Goal: Task Accomplishment & Management: Use online tool/utility

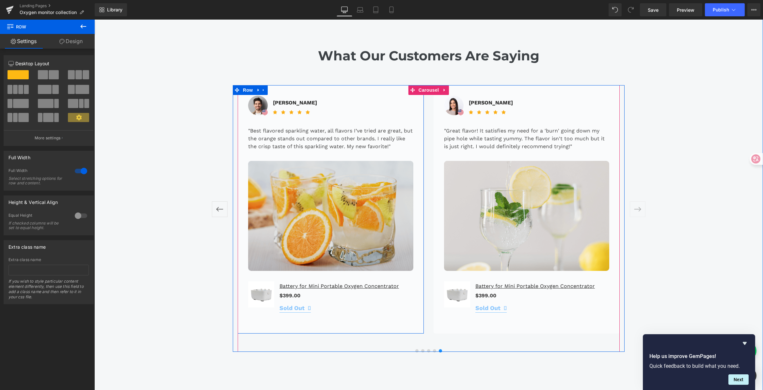
scroll to position [1460, 0]
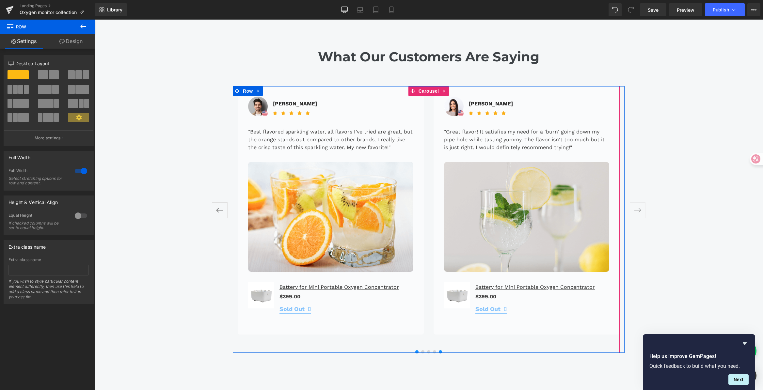
click at [415, 350] on span at bounding box center [416, 351] width 3 height 3
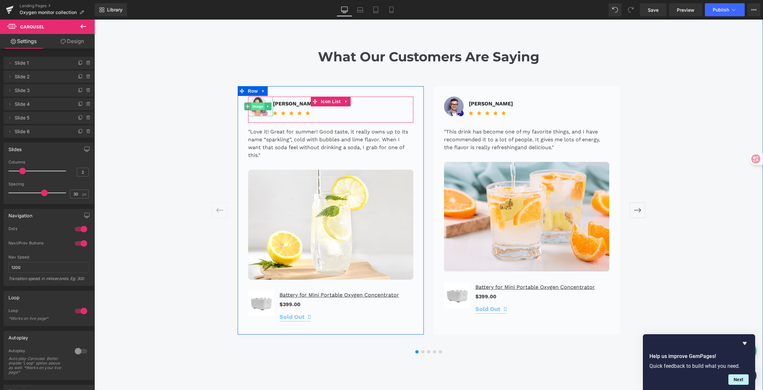
click at [255, 103] on span "Image" at bounding box center [258, 107] width 14 height 8
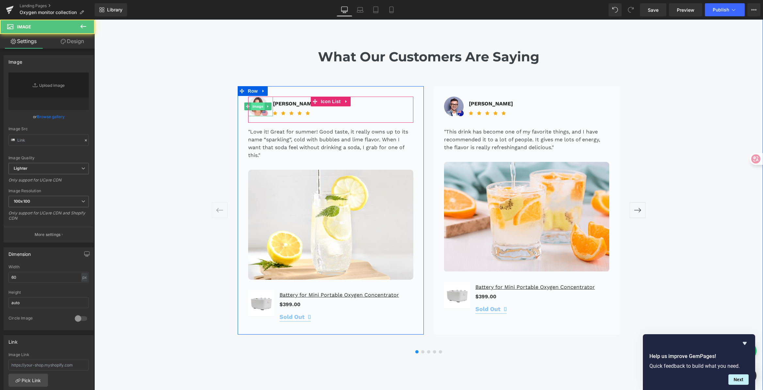
type input "[URL][DOMAIN_NAME]"
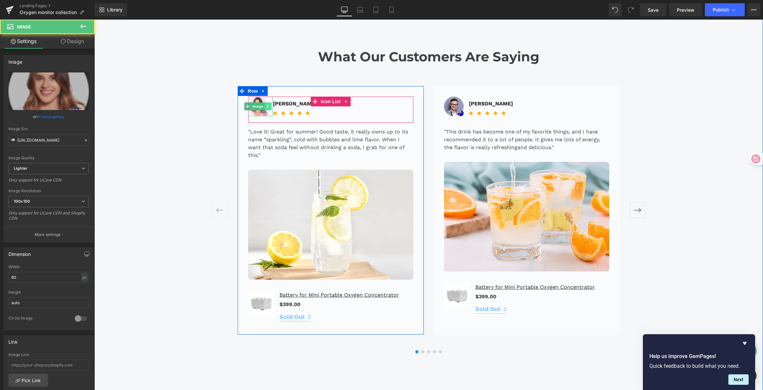
click at [266, 105] on icon at bounding box center [268, 107] width 4 height 4
drag, startPoint x: 268, startPoint y: 84, endPoint x: 277, endPoint y: 92, distance: 12.7
click at [270, 105] on icon at bounding box center [272, 107] width 4 height 4
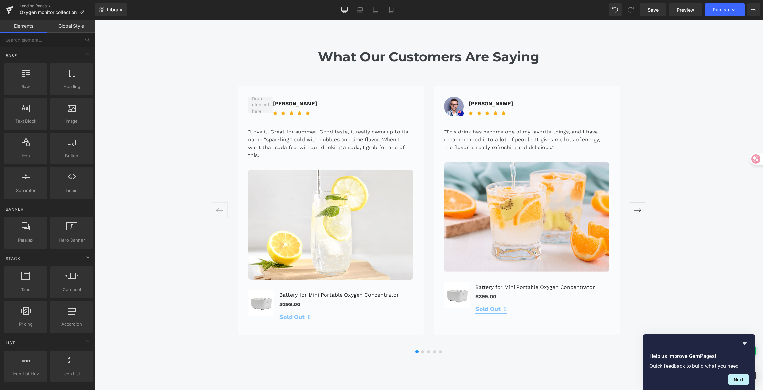
click at [722, 137] on div "What Our Customers Are Saying Heading [PERSON_NAME] Text Block Icon Icon" at bounding box center [428, 187] width 669 height 332
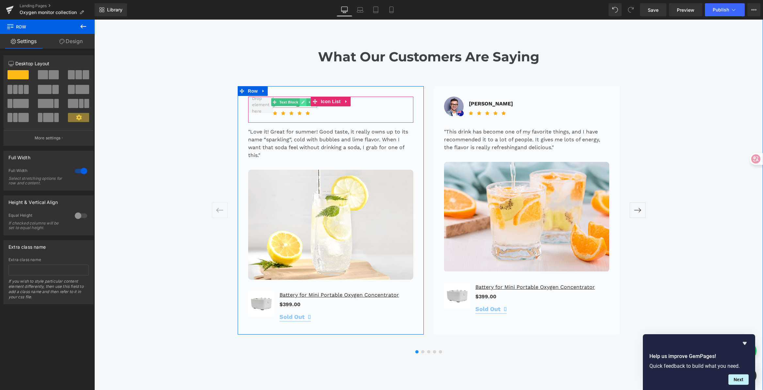
click at [299, 98] on link at bounding box center [302, 102] width 7 height 8
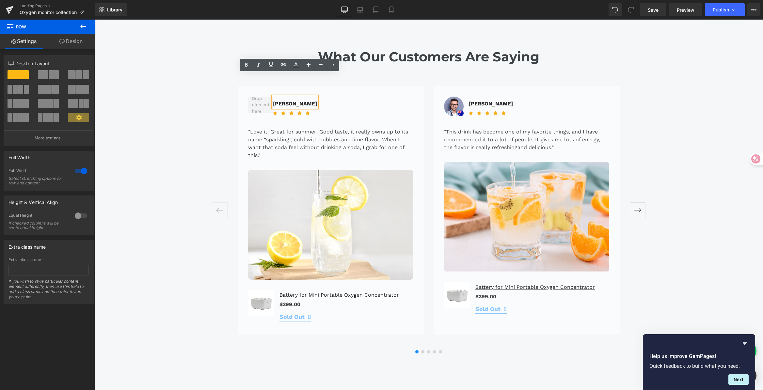
click at [289, 100] on p "[PERSON_NAME]" at bounding box center [295, 104] width 44 height 8
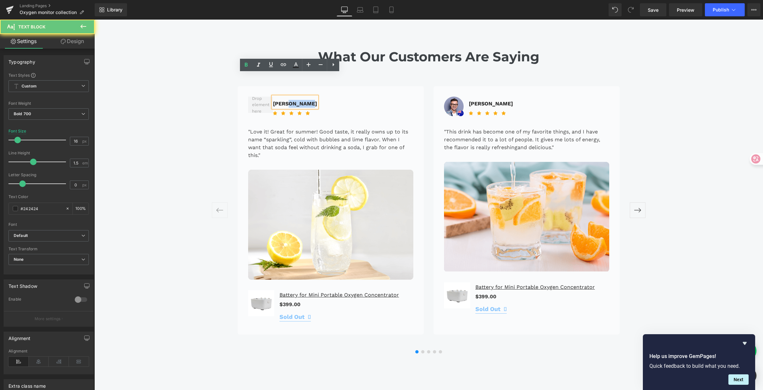
click at [289, 100] on p "[PERSON_NAME]" at bounding box center [295, 104] width 44 height 8
click at [259, 128] on p ""Love it! Great for summer! Good taste, it really owns up to its name “sparklin…" at bounding box center [330, 143] width 165 height 31
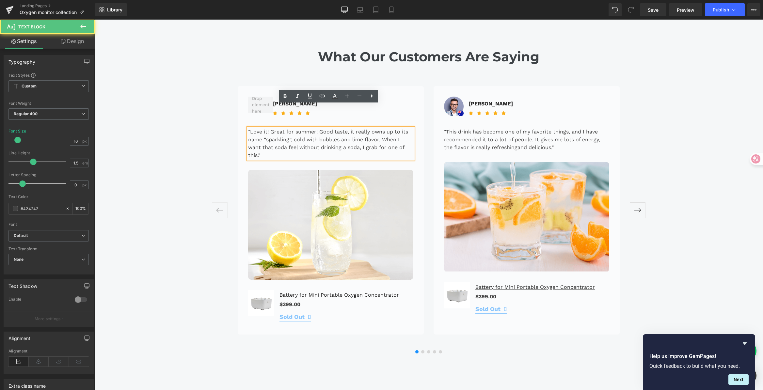
click at [261, 128] on p ""Love it! Great for summer! Good taste, it really owns up to its name “sparklin…" at bounding box center [330, 143] width 165 height 31
click at [269, 134] on p ""Love it! Great for summer! Good taste, it really owns up to its name “sparklin…" at bounding box center [330, 143] width 165 height 31
drag, startPoint x: 256, startPoint y: 135, endPoint x: 254, endPoint y: 130, distance: 5.3
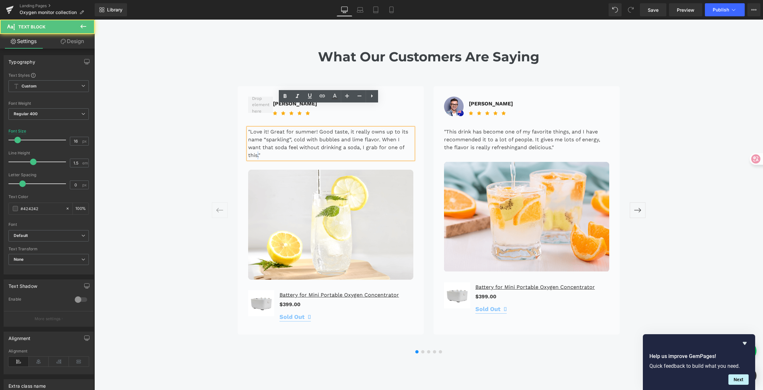
click at [254, 130] on p ""Love it! Great for summer! Good taste, it really owns up to its name “sparklin…" at bounding box center [330, 143] width 165 height 31
click at [283, 131] on p ""Love it! Great for summer! Good taste, it really owns up to its name “sparklin…" at bounding box center [330, 143] width 165 height 31
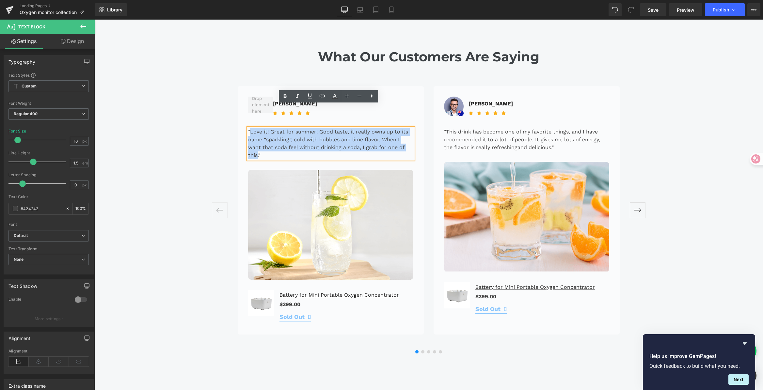
drag, startPoint x: 257, startPoint y: 135, endPoint x: 247, endPoint y: 107, distance: 28.9
click at [248, 128] on p ""Love it! Great for summer! Good taste, it really owns up to its name “sparklin…" at bounding box center [330, 143] width 165 height 31
paste div
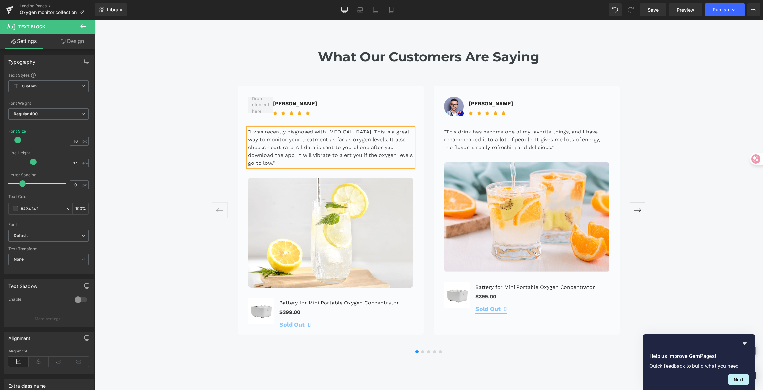
click at [214, 120] on div "What Our Customers Are Saying Heading [PERSON_NAME] Text Block Icon Icon" at bounding box center [428, 187] width 669 height 332
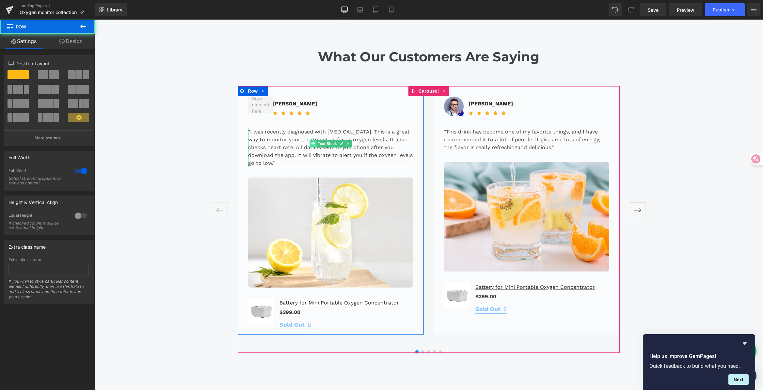
click at [313, 142] on icon at bounding box center [313, 144] width 4 height 4
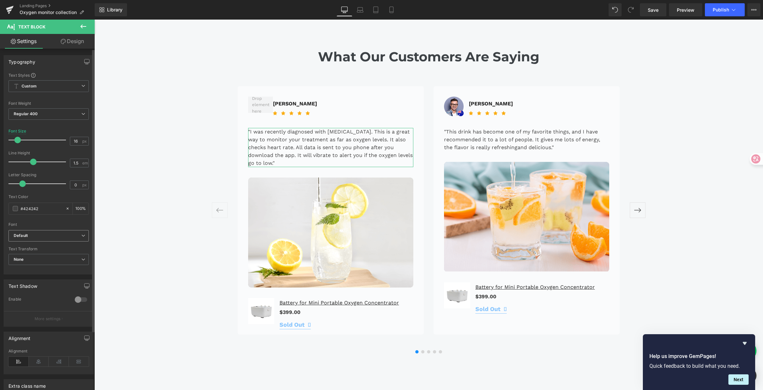
click at [38, 234] on b "Default" at bounding box center [48, 236] width 68 height 6
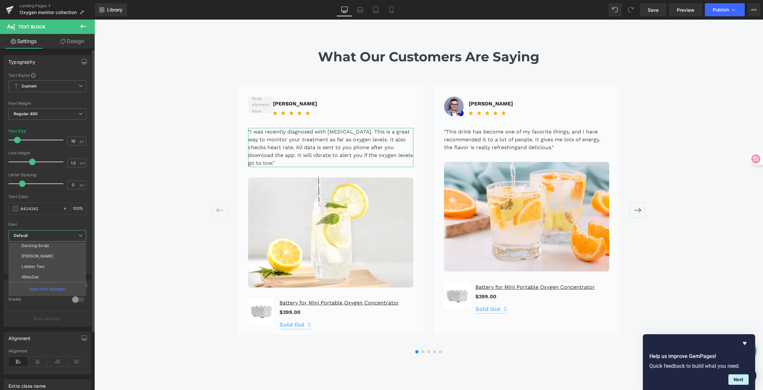
scroll to position [191, 0]
click at [49, 265] on li "Montserrat" at bounding box center [48, 266] width 81 height 10
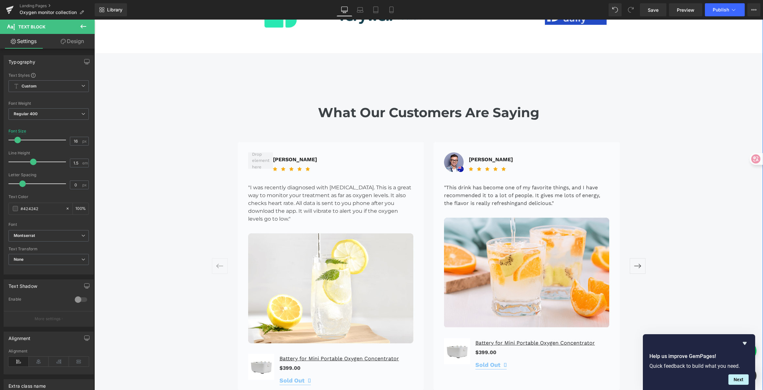
scroll to position [1406, 0]
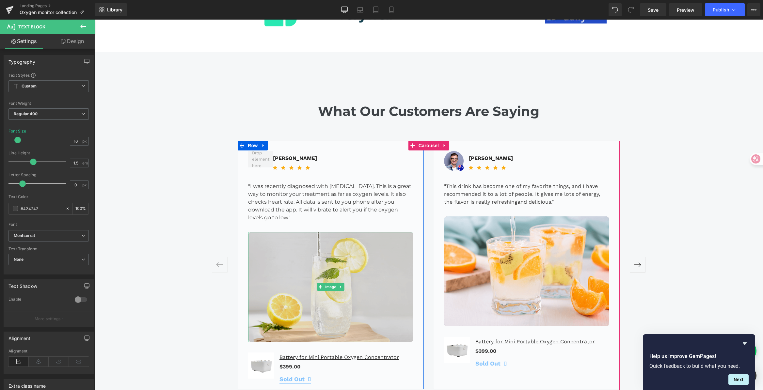
click at [318, 232] on img at bounding box center [330, 287] width 165 height 110
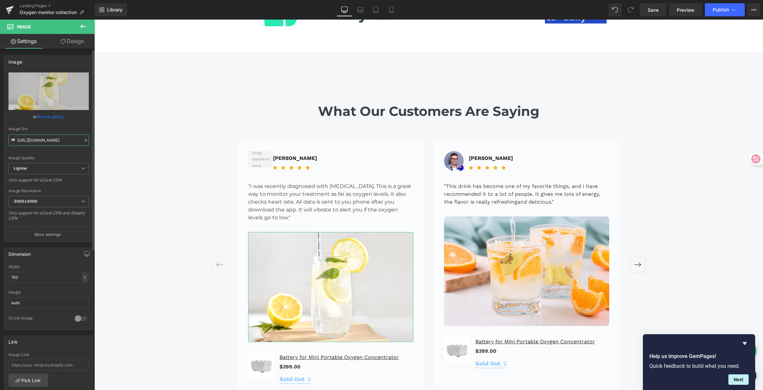
click at [42, 136] on input "[URL][DOMAIN_NAME]" at bounding box center [48, 140] width 80 height 11
type input "[URL][DOMAIN_NAME][DOMAIN_NAME]"
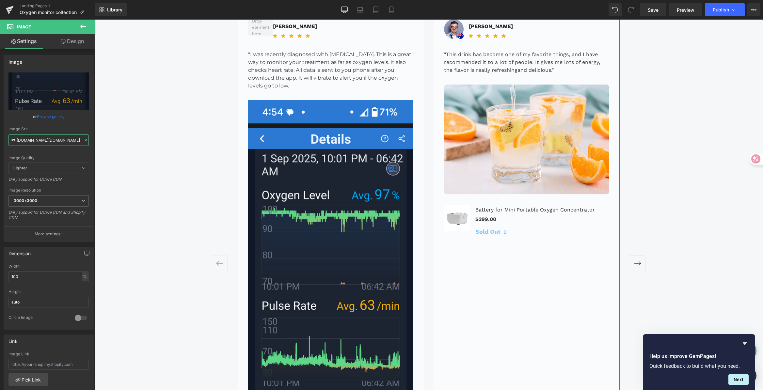
scroll to position [1510, 0]
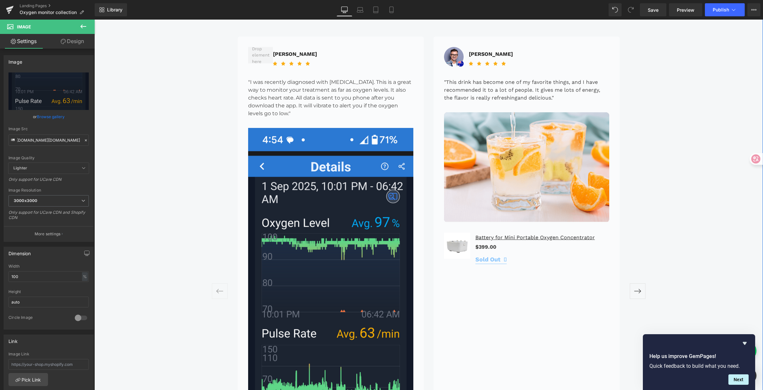
click at [681, 238] on div "What Our Customers Are Saying Heading [PERSON_NAME] Text Block Icon Icon" at bounding box center [428, 267] width 669 height 593
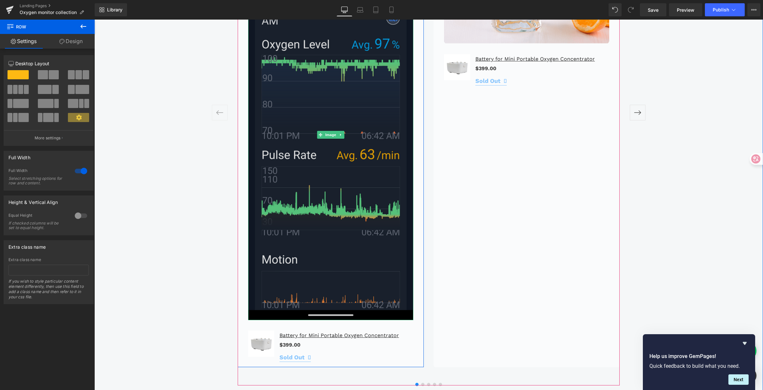
scroll to position [1668, 0]
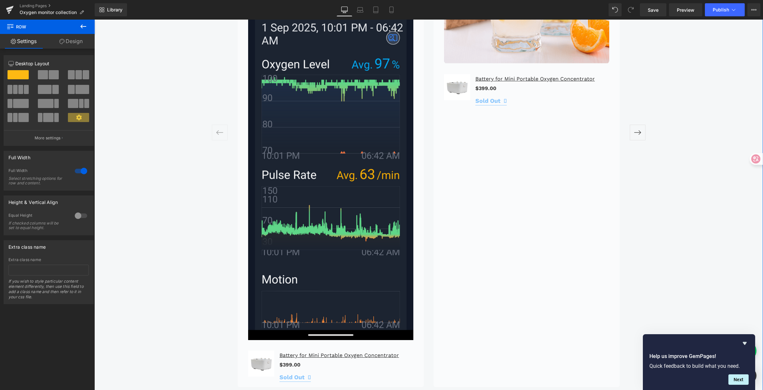
click at [77, 171] on div at bounding box center [81, 171] width 16 height 10
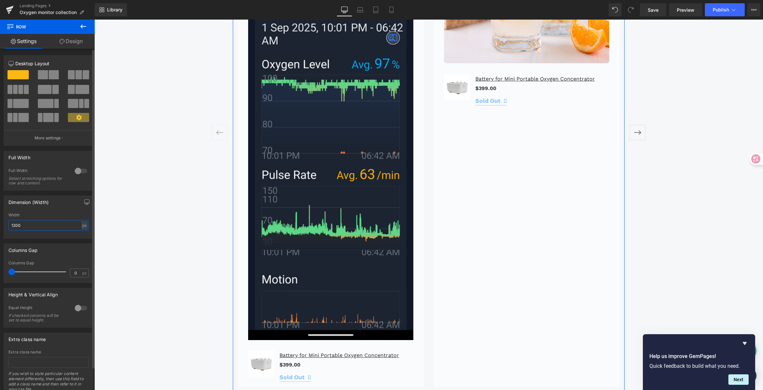
click at [24, 224] on input "1200" at bounding box center [48, 225] width 80 height 11
drag, startPoint x: 79, startPoint y: 225, endPoint x: 81, endPoint y: 237, distance: 12.2
click at [81, 225] on div "px" at bounding box center [84, 225] width 7 height 9
click at [81, 234] on li "%" at bounding box center [84, 235] width 8 height 9
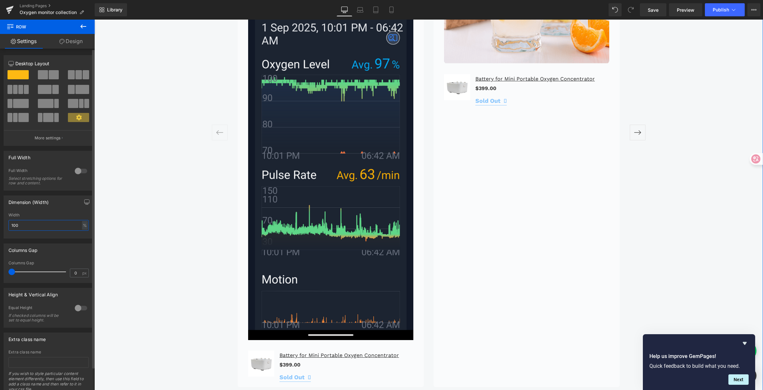
click at [40, 223] on input "100" at bounding box center [48, 225] width 80 height 11
drag, startPoint x: -16, startPoint y: 226, endPoint x: 61, endPoint y: 224, distance: 76.8
click at [0, 226] on html "Text Block You are previewing how the will restyle your page. You can not edit …" at bounding box center [381, 195] width 763 height 390
type input "20"
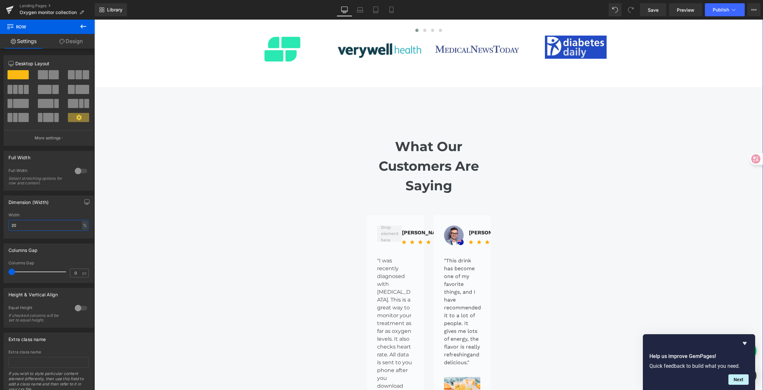
scroll to position [1355, 0]
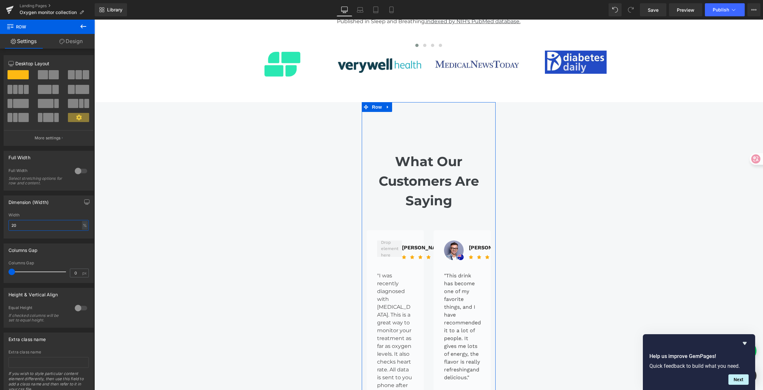
drag, startPoint x: 26, startPoint y: 226, endPoint x: -9, endPoint y: 219, distance: 36.3
click at [0, 219] on html "Text Block You are previewing how the will restyle your page. You can not edit …" at bounding box center [381, 195] width 763 height 390
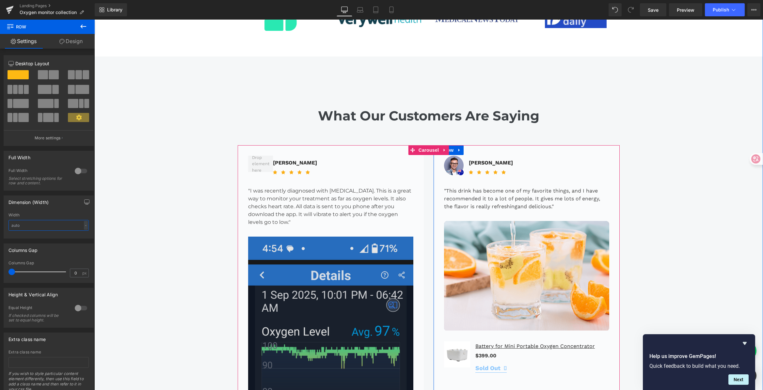
scroll to position [1404, 0]
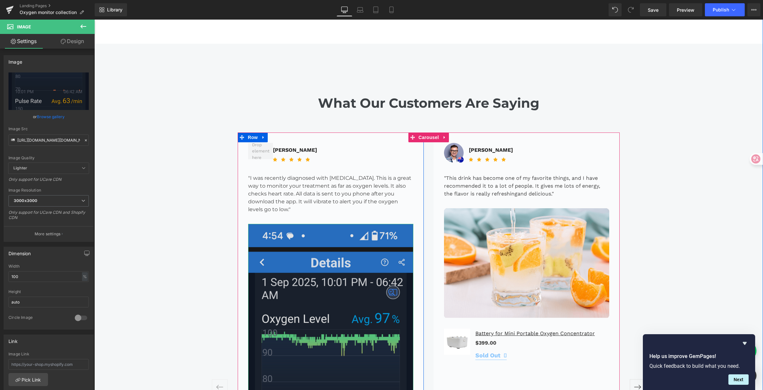
scroll to position [1428, 0]
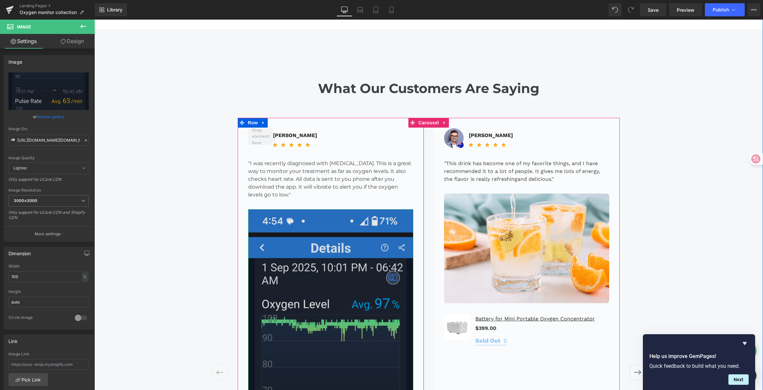
click at [299, 279] on img at bounding box center [330, 394] width 165 height 371
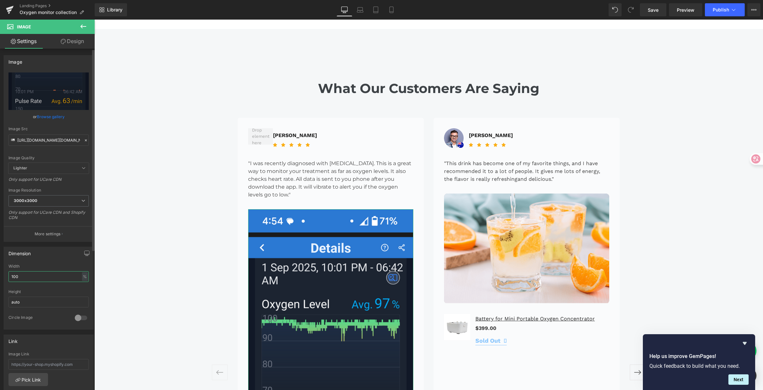
click at [28, 280] on input "100" at bounding box center [48, 276] width 80 height 11
click at [82, 277] on div "%" at bounding box center [85, 276] width 6 height 9
click at [37, 279] on input "100" at bounding box center [48, 276] width 80 height 11
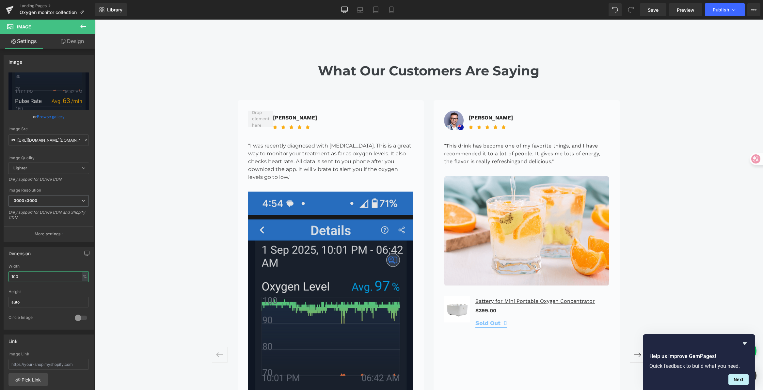
scroll to position [1452, 0]
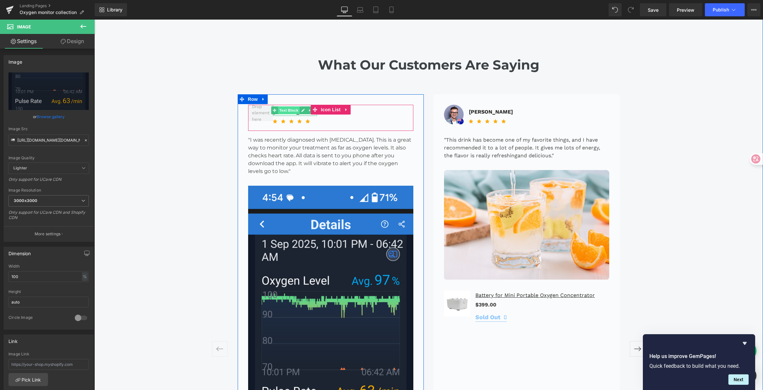
click at [287, 106] on span "Text Block" at bounding box center [289, 110] width 22 height 8
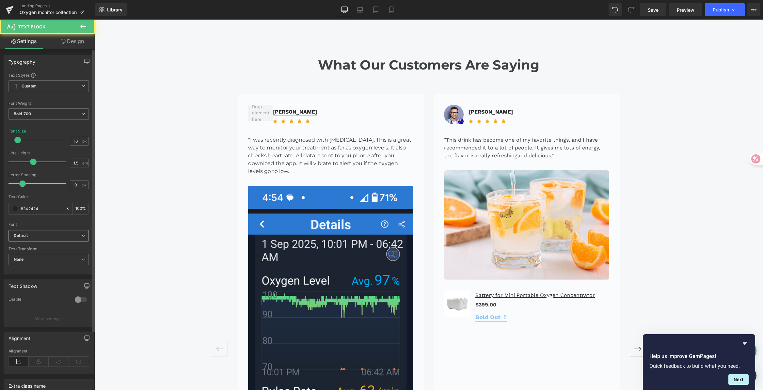
click at [30, 241] on div "Default Default Lato Work Sans [GEOGRAPHIC_DATA] Mulish Arimo [PERSON_NAME] Rob…" at bounding box center [48, 237] width 80 height 15
click at [31, 235] on b "Default" at bounding box center [48, 236] width 68 height 6
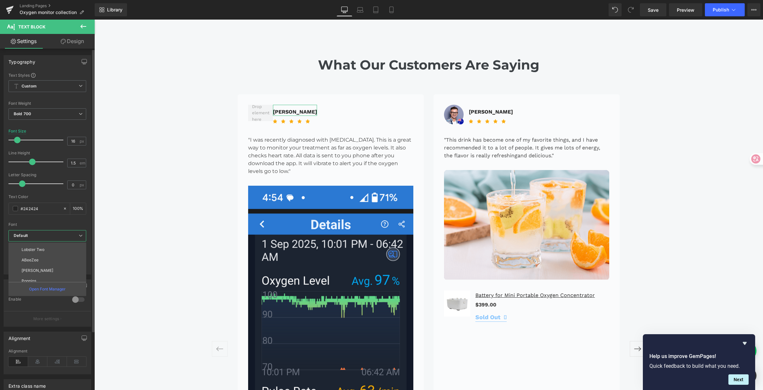
scroll to position [191, 0]
click at [46, 265] on li "Montserrat" at bounding box center [48, 266] width 81 height 10
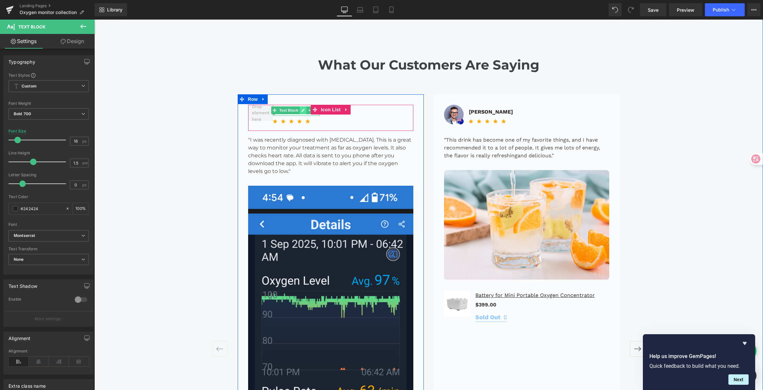
click at [301, 108] on icon at bounding box center [303, 110] width 4 height 4
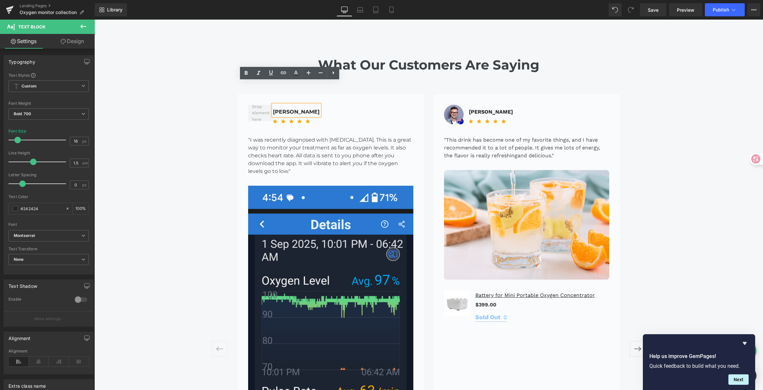
click at [285, 108] on p "[PERSON_NAME]" at bounding box center [296, 112] width 47 height 8
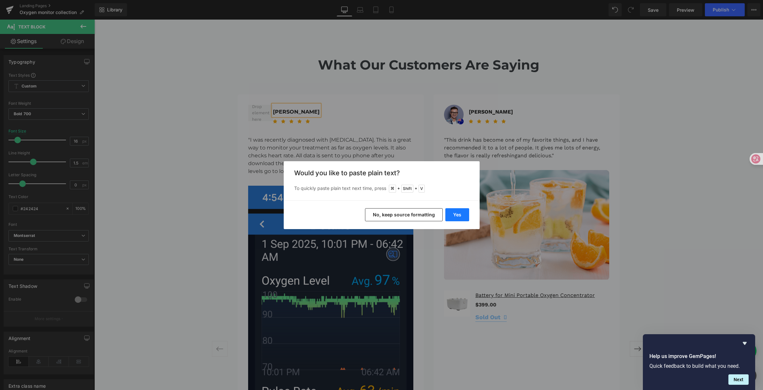
click at [461, 216] on button "Yes" at bounding box center [457, 214] width 24 height 13
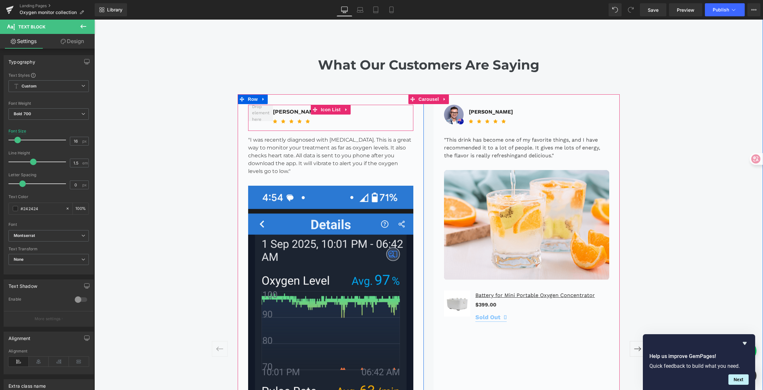
click at [281, 106] on span at bounding box center [284, 110] width 7 height 8
click at [293, 106] on span "Text Block" at bounding box center [299, 110] width 22 height 8
click at [278, 108] on p "[PERSON_NAME]" at bounding box center [296, 112] width 47 height 8
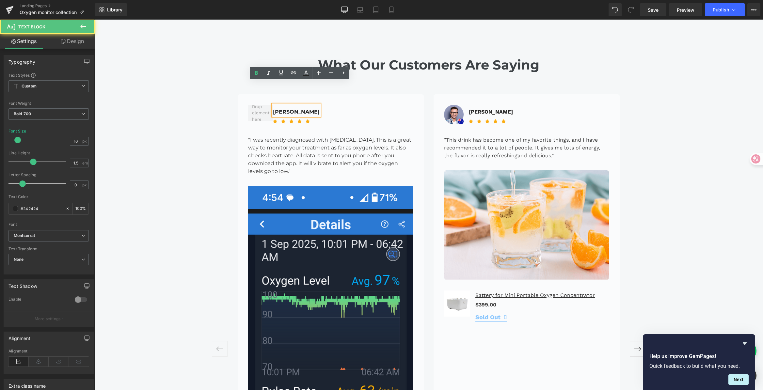
click at [276, 108] on p "[PERSON_NAME]" at bounding box center [296, 112] width 47 height 8
click at [289, 108] on p "[PERSON_NAME]" at bounding box center [296, 112] width 47 height 8
drag, startPoint x: 287, startPoint y: 89, endPoint x: 211, endPoint y: 83, distance: 76.0
click at [207, 84] on div "Highlights from Wellue Oxygen Monitors Heading Medical-Grade Accuracy Managing …" at bounding box center [428, 291] width 669 height 2441
drag, startPoint x: 300, startPoint y: 89, endPoint x: 323, endPoint y: 89, distance: 22.2
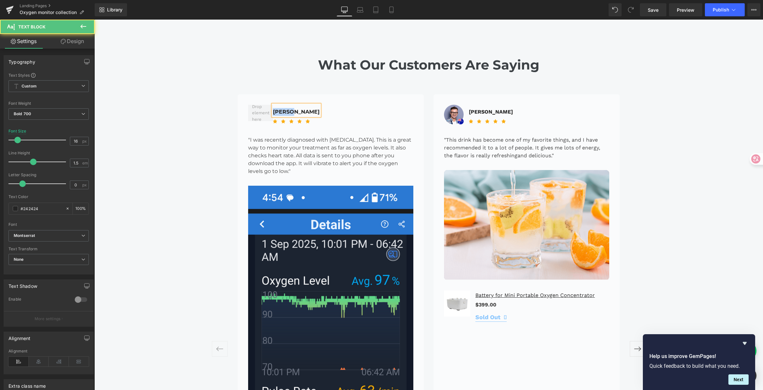
click at [323, 105] on div "[PERSON_NAME] Text Block Icon Icon Icon Icon Icon Icon List Hoz" at bounding box center [330, 118] width 165 height 26
click at [687, 127] on div "Highlights from Wellue Oxygen Monitors Heading Medical-Grade Accuracy Managing …" at bounding box center [428, 291] width 669 height 2441
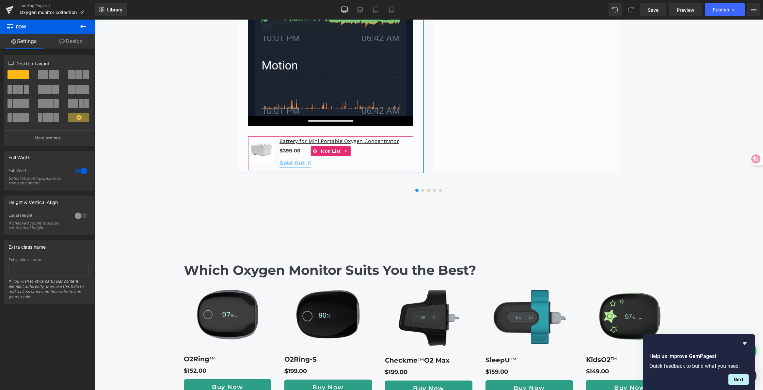
scroll to position [1882, 0]
click at [329, 137] on span "Product" at bounding box center [330, 142] width 21 height 10
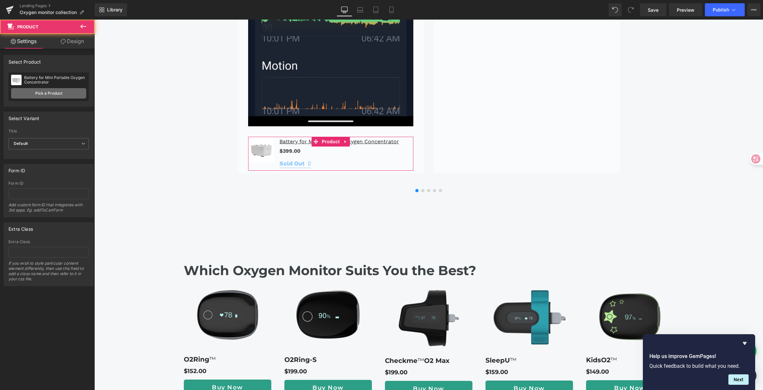
click at [48, 90] on link "Pick a Product" at bounding box center [48, 93] width 75 height 10
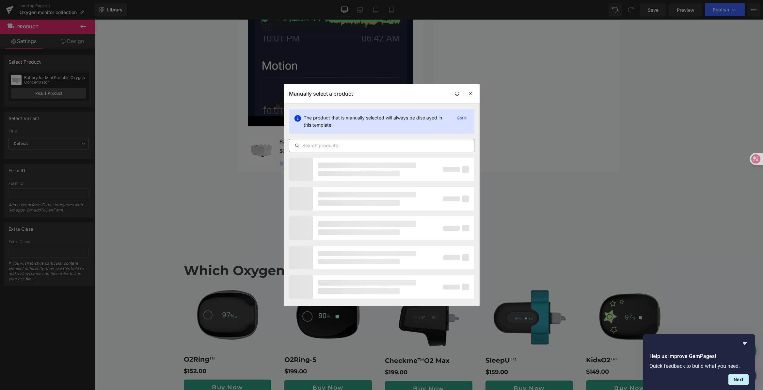
click at [407, 149] on input "text" at bounding box center [381, 146] width 185 height 8
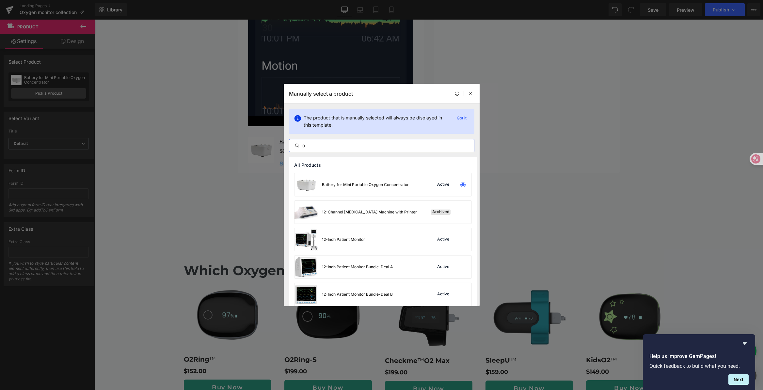
type input "😯"
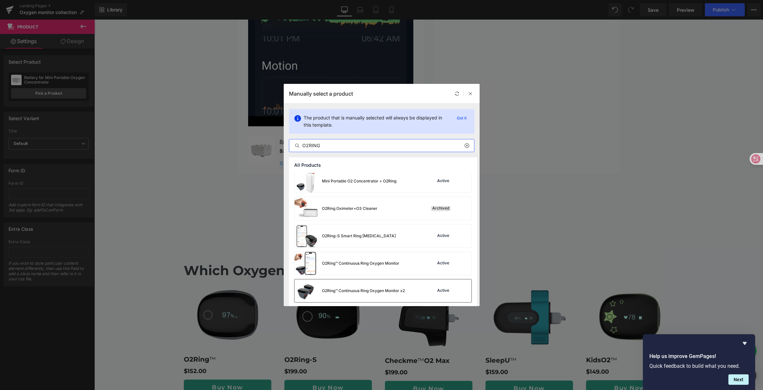
scroll to position [60, 0]
type input "O2RING"
click at [395, 292] on div "O2Ring™ Continuous Ring Oxygen Monitor x2" at bounding box center [363, 290] width 83 height 6
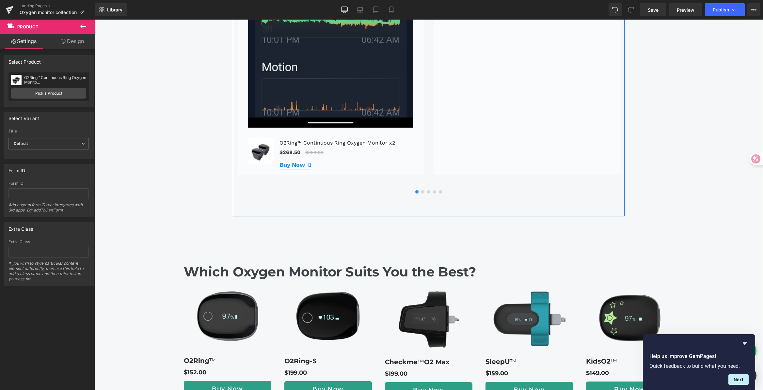
scroll to position [1880, 0]
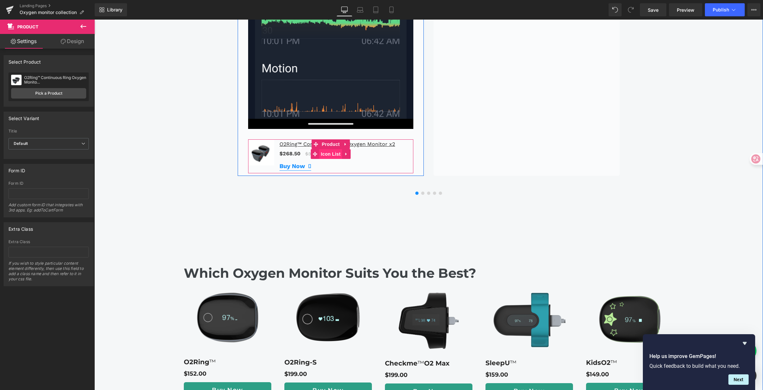
click at [326, 149] on span "Icon List" at bounding box center [330, 154] width 23 height 10
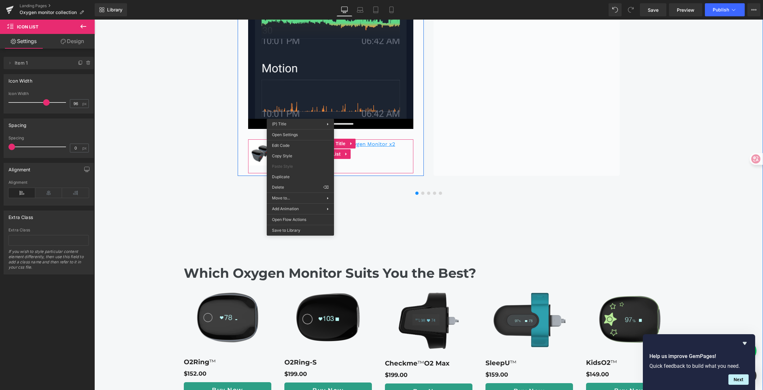
click at [301, 140] on link "O2Ring™ Continuous Ring Oxygen Monitor x2" at bounding box center [338, 144] width 116 height 8
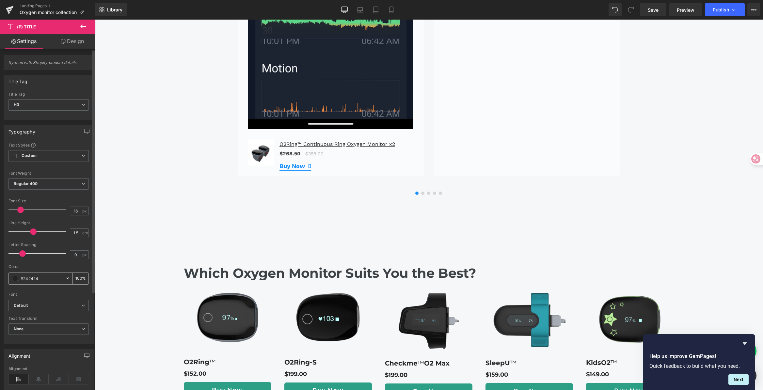
scroll to position [1, 0]
click at [24, 305] on icon "Default" at bounding box center [21, 305] width 14 height 6
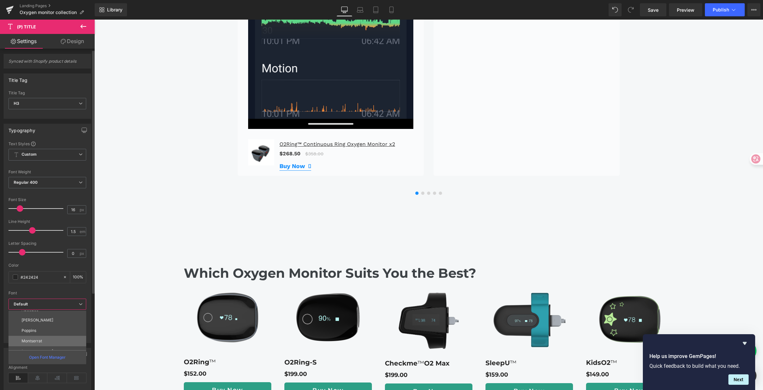
scroll to position [191, 0]
drag, startPoint x: 45, startPoint y: 334, endPoint x: 52, endPoint y: 330, distance: 7.6
click at [45, 333] on li "Montserrat" at bounding box center [48, 334] width 81 height 10
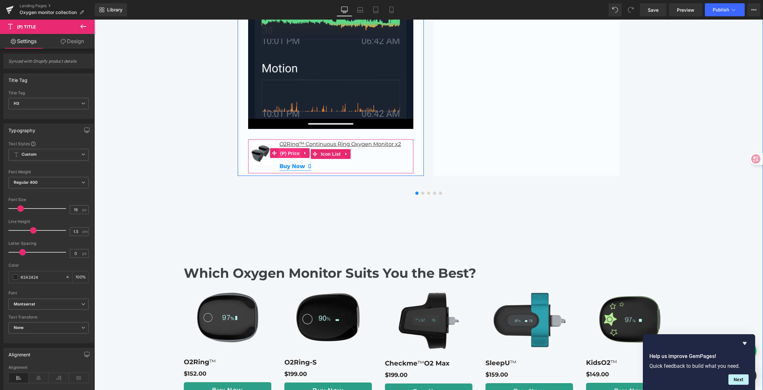
click at [294, 149] on span "(P) Price" at bounding box center [290, 154] width 23 height 10
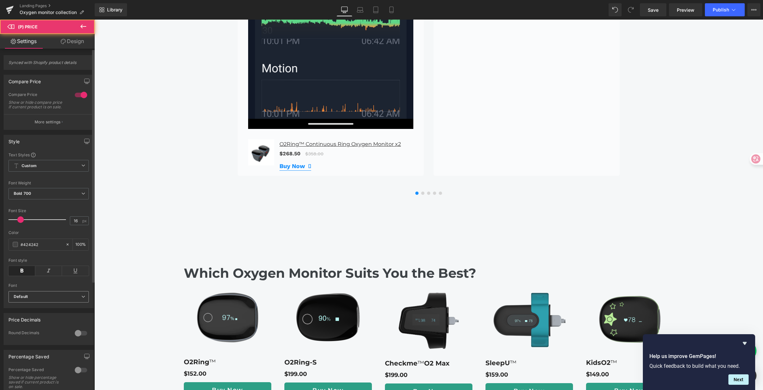
click at [16, 298] on icon "Default" at bounding box center [21, 297] width 14 height 6
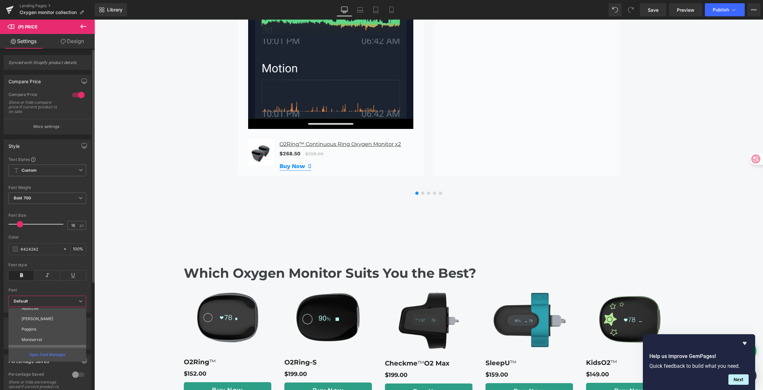
scroll to position [201, 0]
click at [47, 321] on li "Montserrat" at bounding box center [48, 321] width 81 height 10
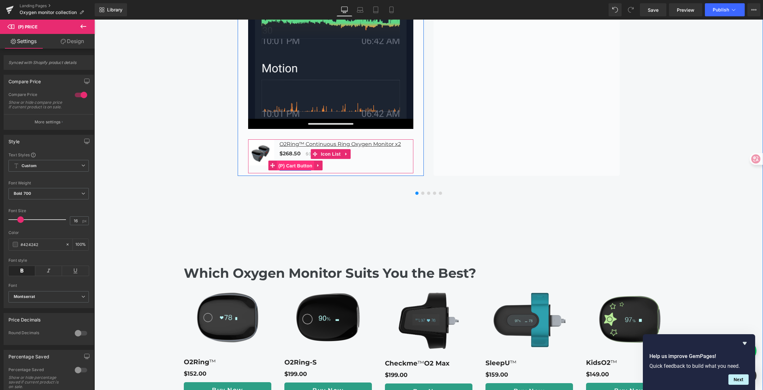
click at [294, 161] on span "(P) Cart Button" at bounding box center [295, 166] width 37 height 10
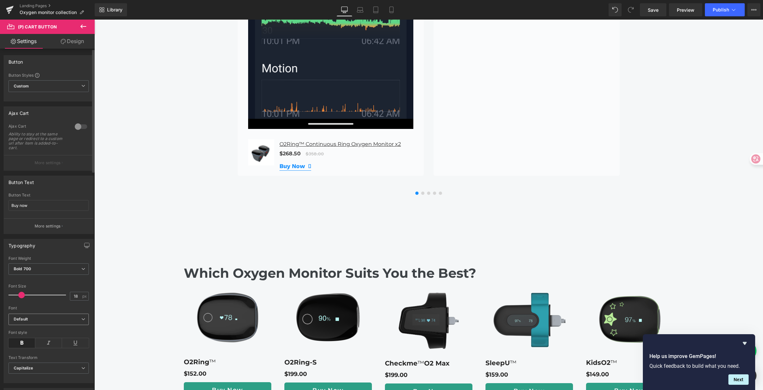
click at [48, 316] on span "Default" at bounding box center [48, 319] width 80 height 11
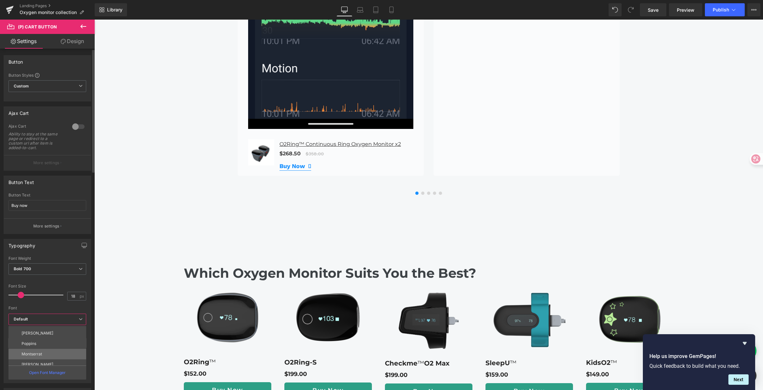
scroll to position [191, 0]
click at [46, 348] on li "Montserrat" at bounding box center [48, 350] width 81 height 10
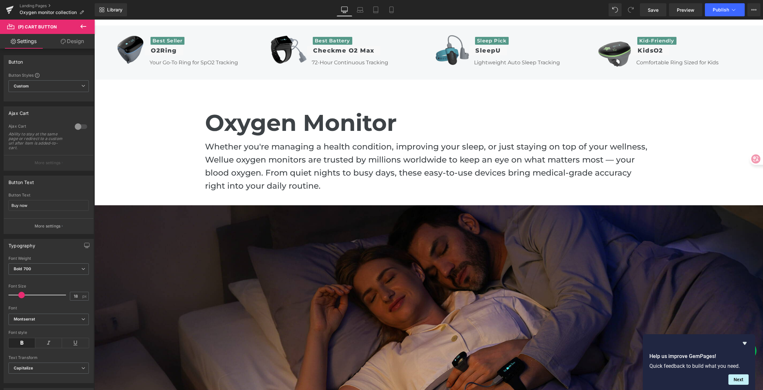
scroll to position [0, 0]
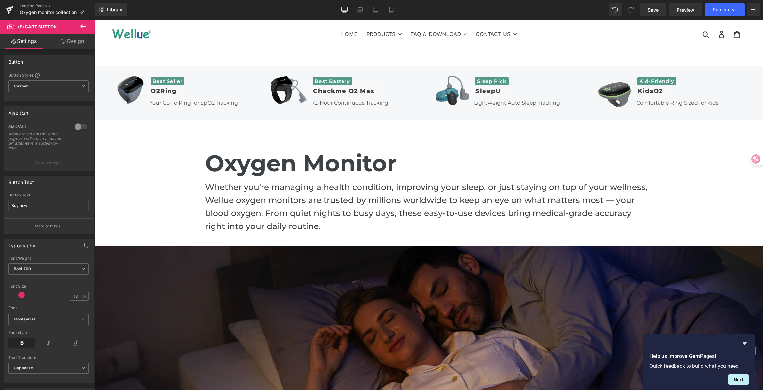
click at [657, 78] on div at bounding box center [381, 205] width 763 height 390
type input "#559989"
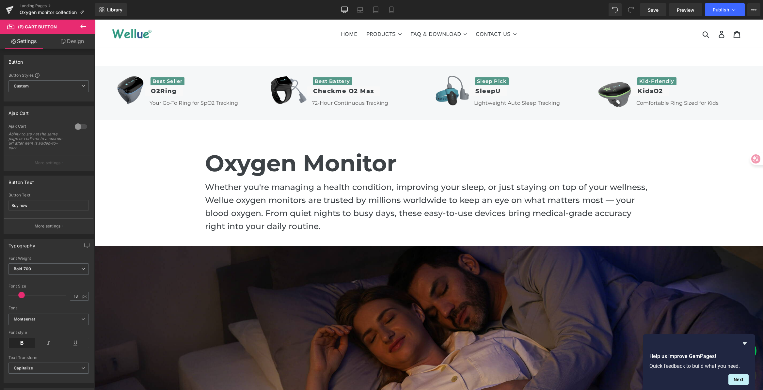
click at [426, 136] on div at bounding box center [381, 205] width 763 height 390
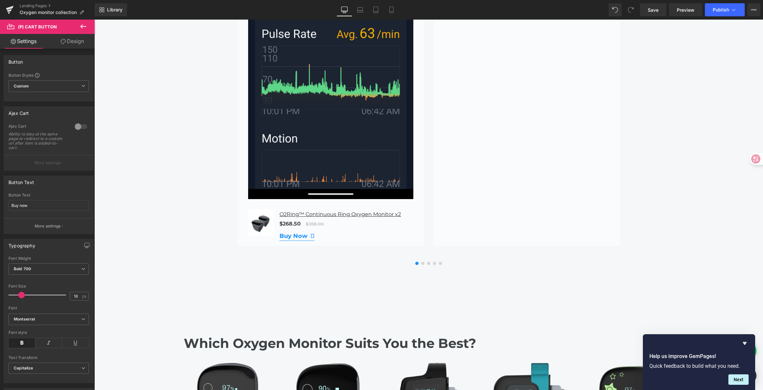
scroll to position [1820, 0]
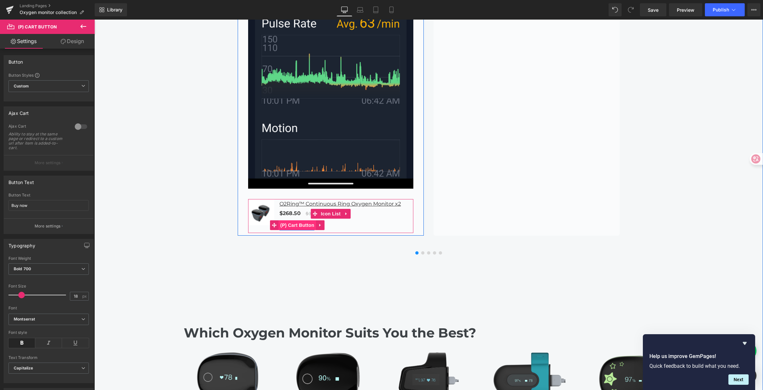
click at [300, 220] on span "(P) Cart Button" at bounding box center [297, 225] width 37 height 10
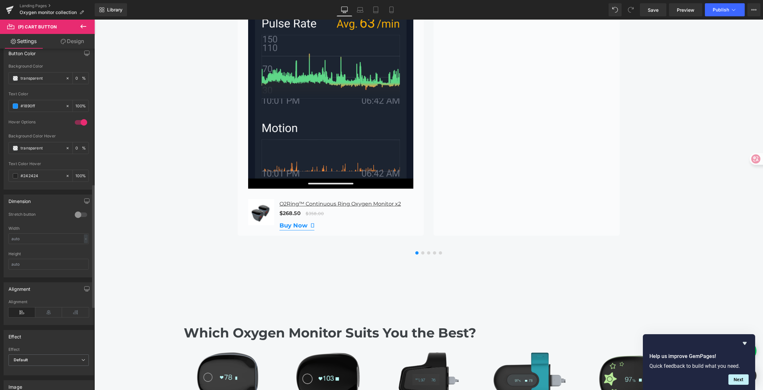
scroll to position [374, 0]
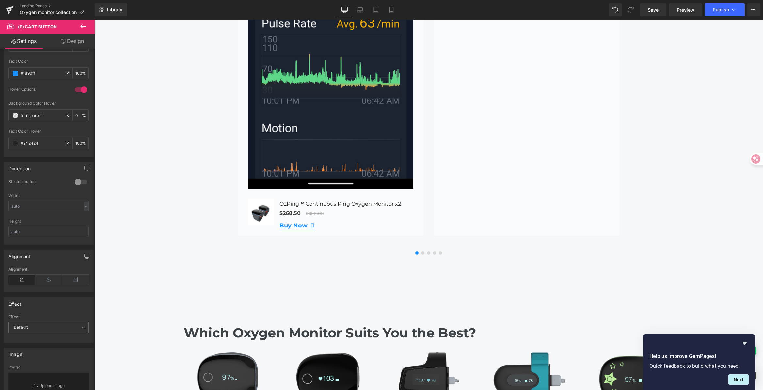
drag, startPoint x: 39, startPoint y: 72, endPoint x: -18, endPoint y: 67, distance: 57.0
click at [0, 67] on html "(P) Cart Button You are previewing how the will restyle your page. You can not …" at bounding box center [381, 195] width 763 height 390
paste input "559989"
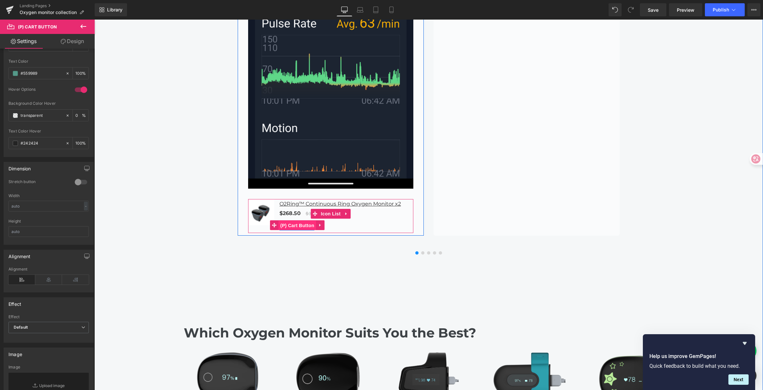
click at [295, 221] on span "(P) Cart Button" at bounding box center [297, 226] width 37 height 10
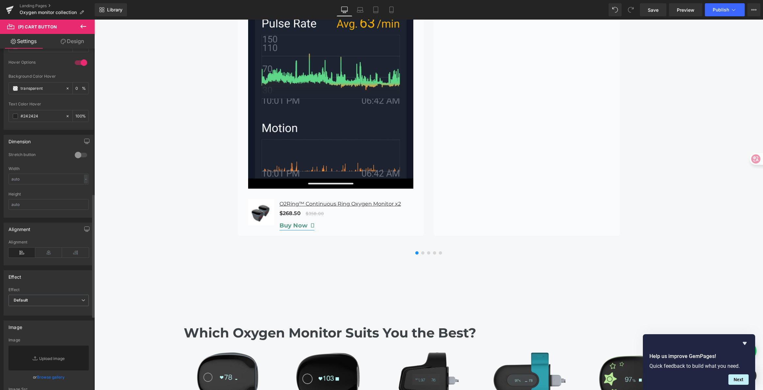
scroll to position [403, 0]
type input "#559989"
click at [33, 300] on span "Default" at bounding box center [48, 299] width 80 height 11
click at [63, 278] on div "Effect" at bounding box center [47, 275] width 87 height 12
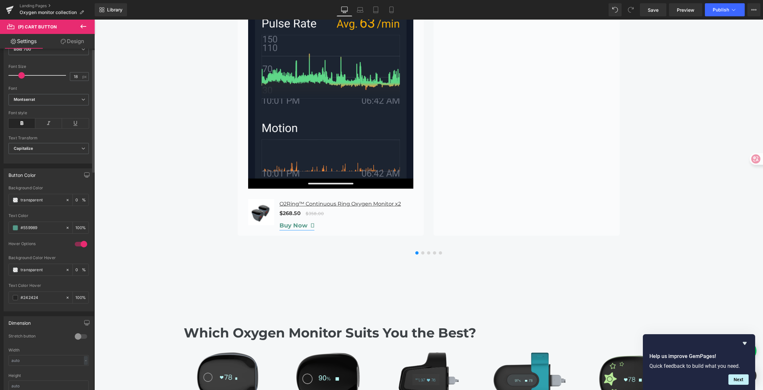
scroll to position [0, 0]
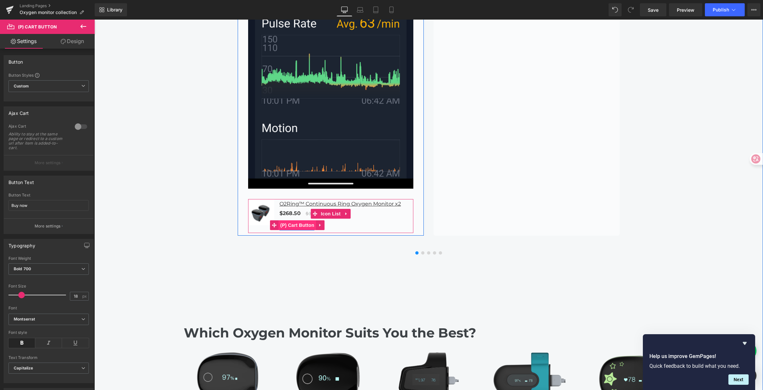
click at [303, 220] on span "(P) Cart Button" at bounding box center [297, 225] width 37 height 10
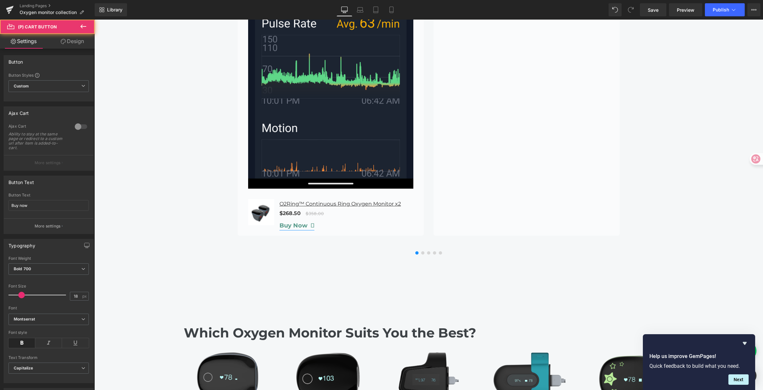
click at [73, 40] on link "Design" at bounding box center [72, 41] width 47 height 15
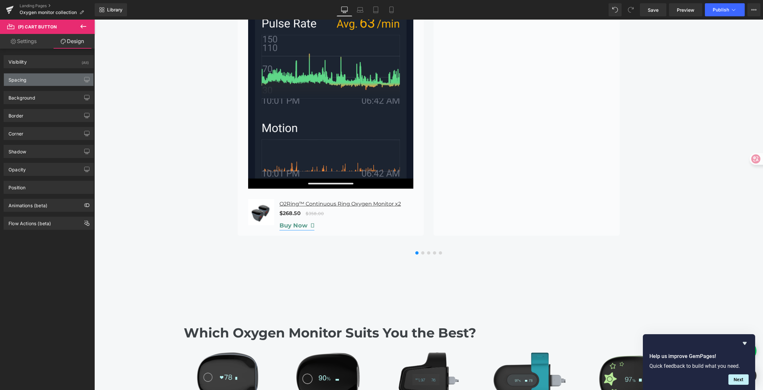
click at [37, 82] on div "Spacing" at bounding box center [48, 79] width 89 height 12
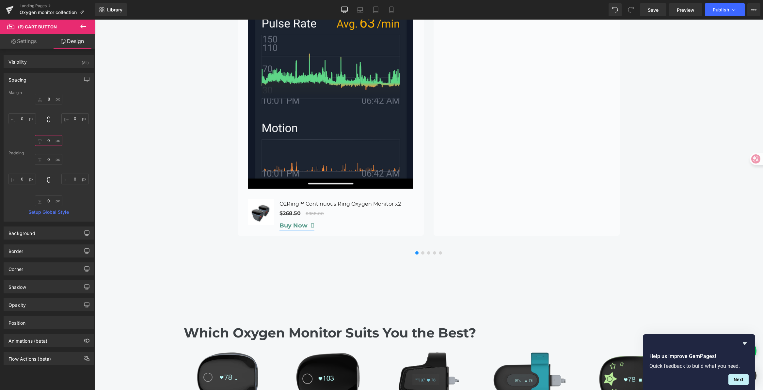
type input "56"
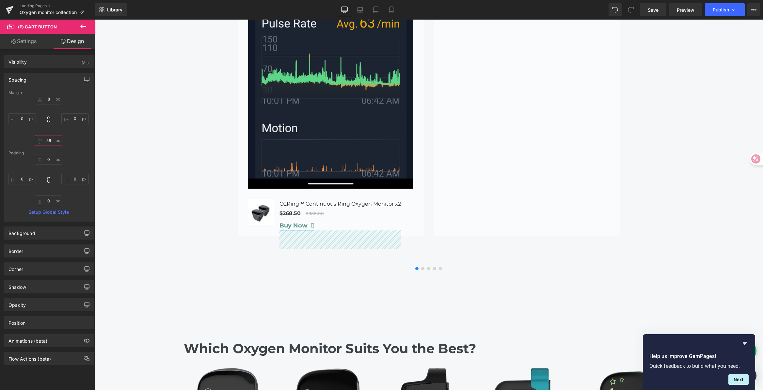
drag, startPoint x: 52, startPoint y: 142, endPoint x: 54, endPoint y: 124, distance: 18.5
click at [54, 124] on div "8px 8 0px 0 56px 56 0px 0" at bounding box center [48, 120] width 80 height 52
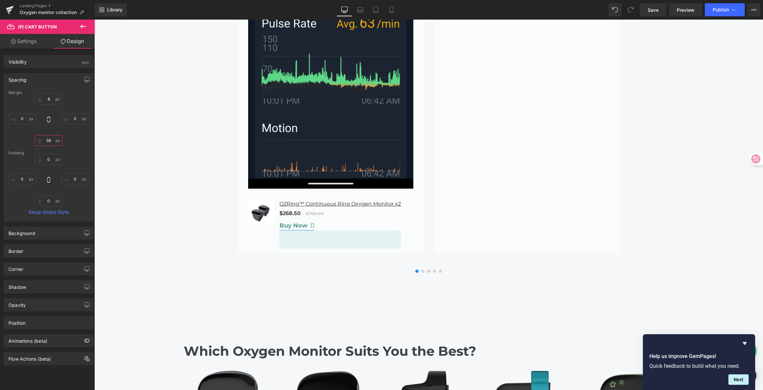
click at [47, 141] on input "56" at bounding box center [48, 140] width 27 height 11
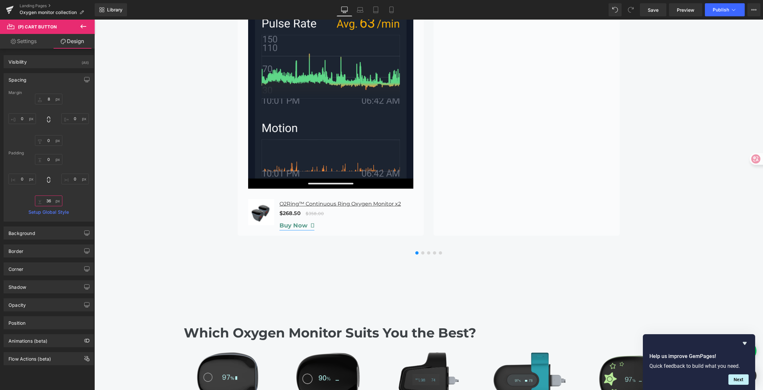
type input "37"
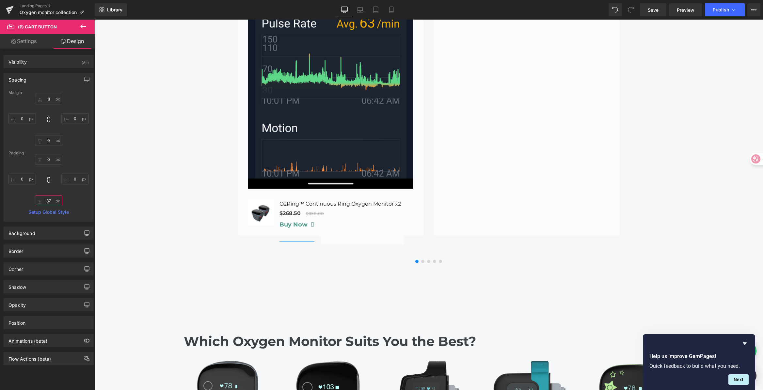
drag, startPoint x: 47, startPoint y: 200, endPoint x: 50, endPoint y: 187, distance: 12.5
click at [50, 187] on div "0px 0 0px 0 37px 37 0px 0" at bounding box center [48, 180] width 80 height 52
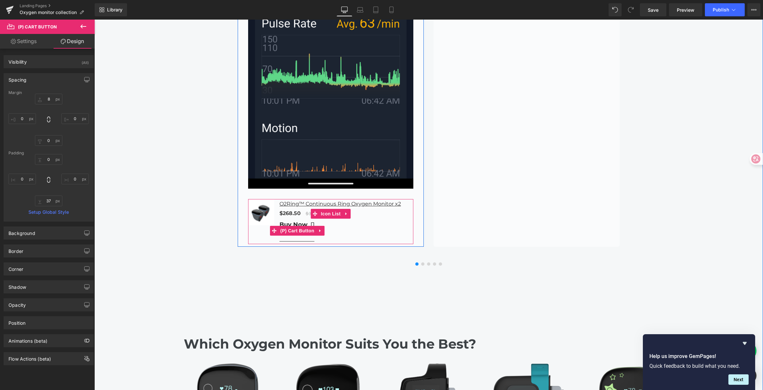
click at [298, 220] on button "Buy now" at bounding box center [297, 230] width 35 height 21
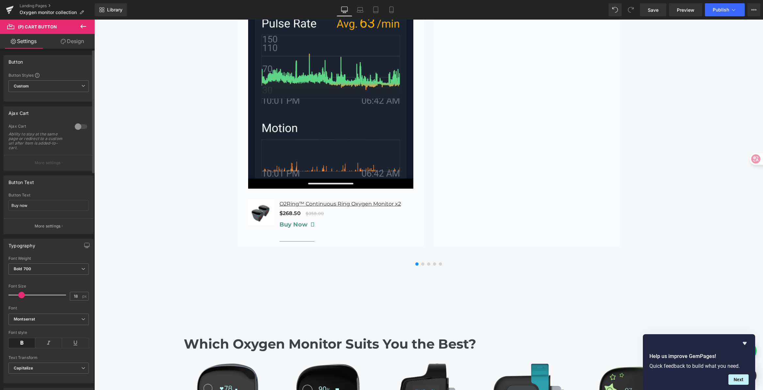
scroll to position [200, 0]
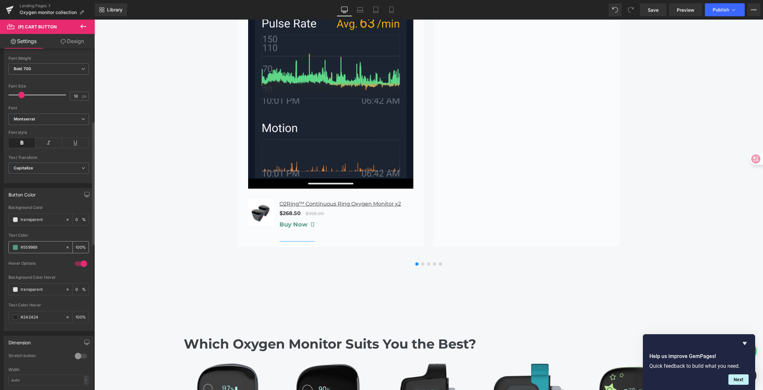
click at [46, 247] on input "#559989" at bounding box center [42, 247] width 42 height 7
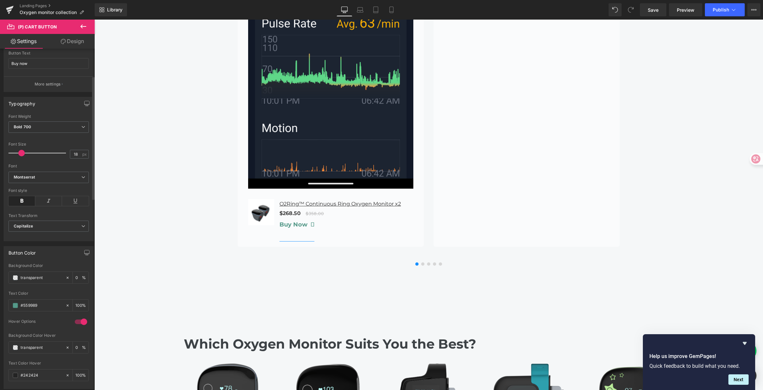
scroll to position [0, 0]
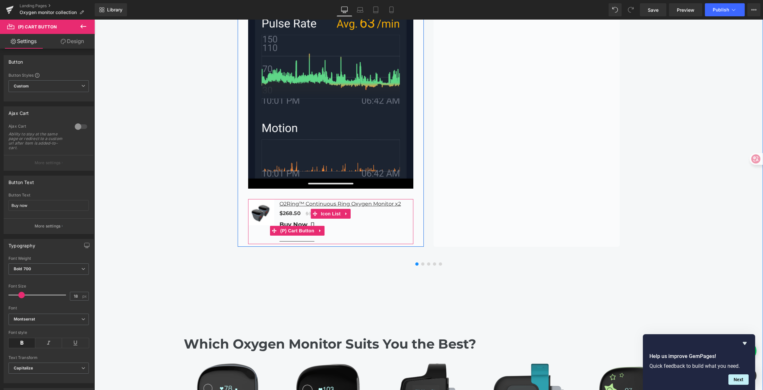
click at [290, 220] on button "Buy now" at bounding box center [297, 230] width 35 height 21
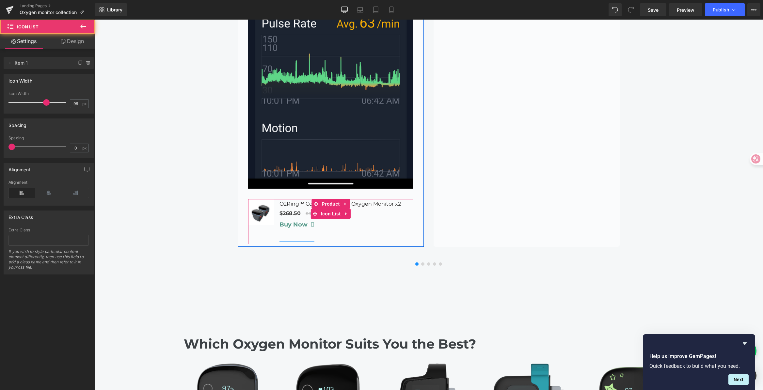
click at [288, 211] on div "Sale Off (P) Image O2Ring™ Continuous Ring Oxygen Monitor x2 (P) Title $268.50 …" at bounding box center [330, 221] width 165 height 45
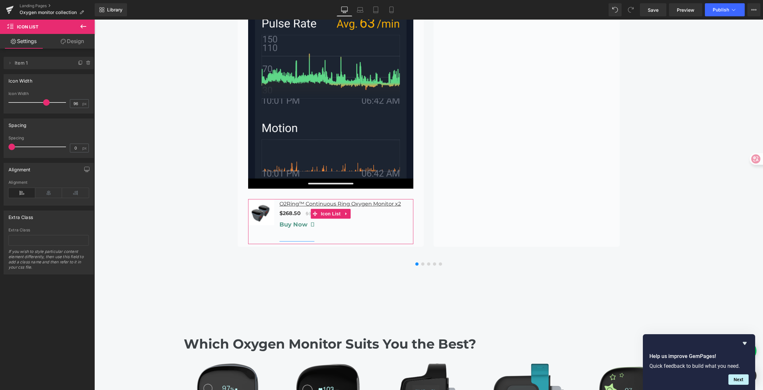
click at [67, 43] on link "Design" at bounding box center [72, 41] width 47 height 15
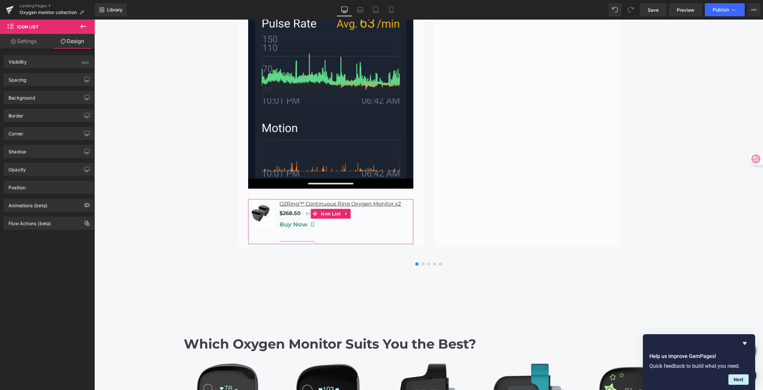
click at [21, 44] on link "Settings" at bounding box center [23, 41] width 47 height 15
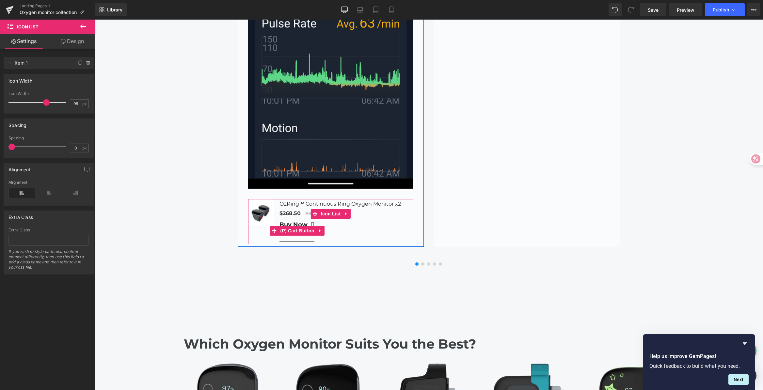
click at [289, 220] on button "Buy now" at bounding box center [297, 230] width 35 height 21
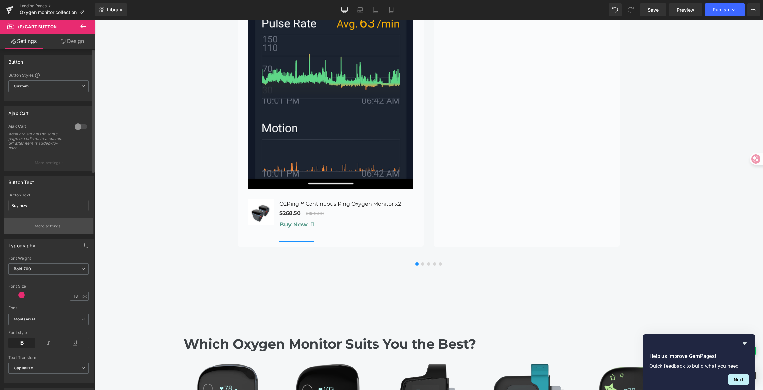
click at [40, 226] on p "More settings" at bounding box center [48, 226] width 26 height 6
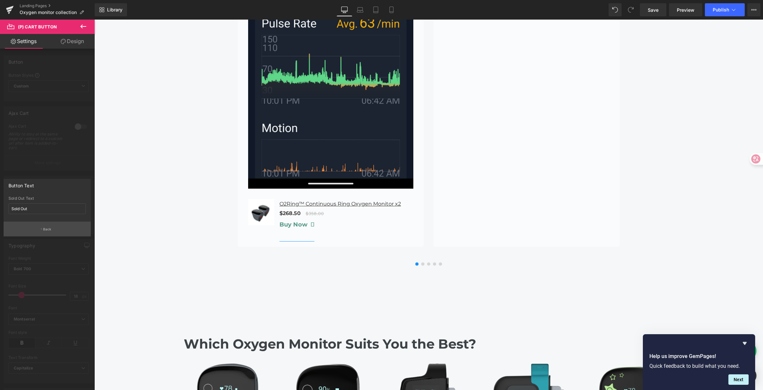
click at [36, 229] on button "Back" at bounding box center [47, 229] width 87 height 15
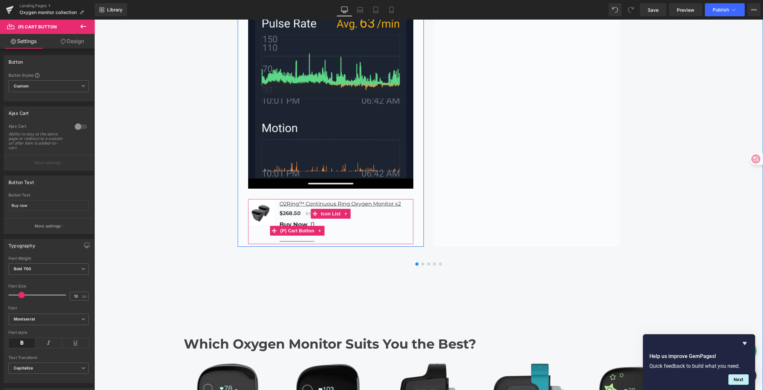
click at [304, 220] on button "Buy now" at bounding box center [297, 230] width 35 height 21
click at [305, 220] on button "Buy now" at bounding box center [297, 230] width 35 height 21
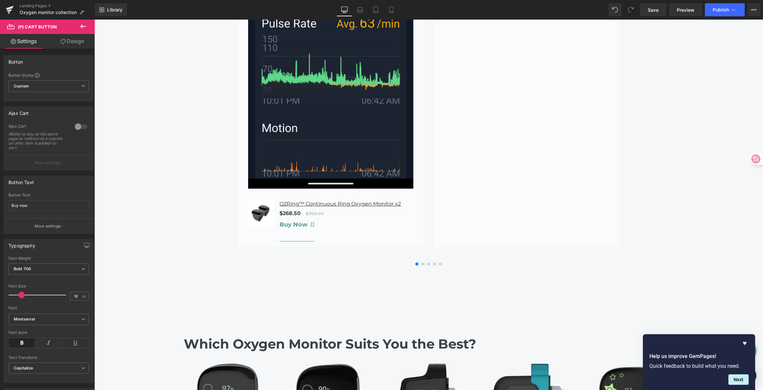
click at [69, 42] on link "Design" at bounding box center [72, 41] width 47 height 15
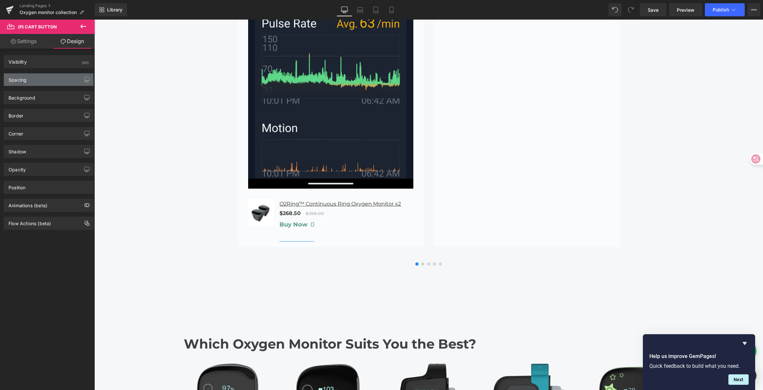
click at [52, 78] on div "Spacing" at bounding box center [48, 79] width 89 height 12
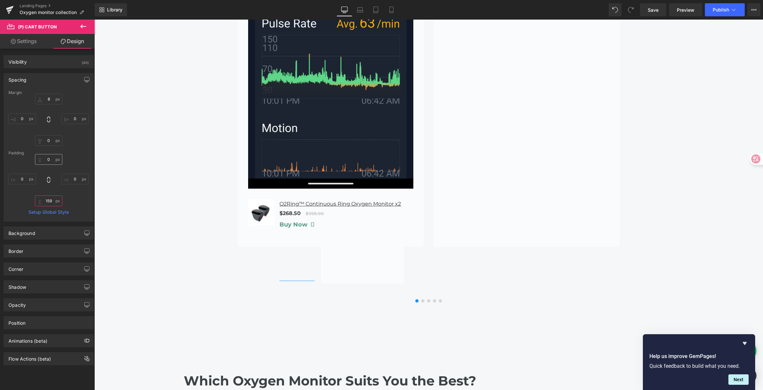
drag, startPoint x: 47, startPoint y: 198, endPoint x: 54, endPoint y: 157, distance: 40.6
click at [54, 158] on div "0px 0 0px 0 159px 159 0px 0" at bounding box center [48, 180] width 80 height 52
type input "159"
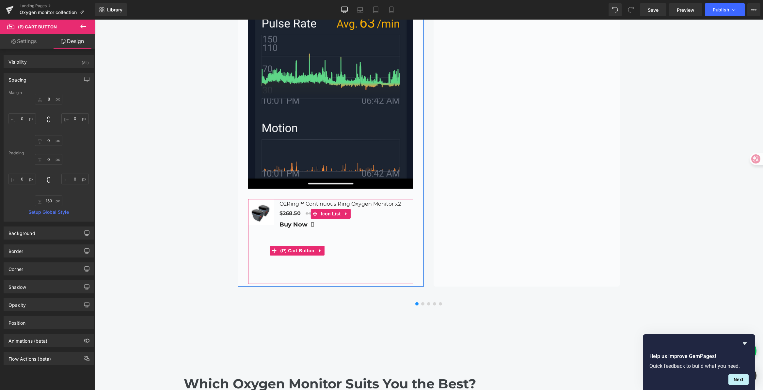
click at [298, 250] on button "Buy now" at bounding box center [297, 250] width 35 height 61
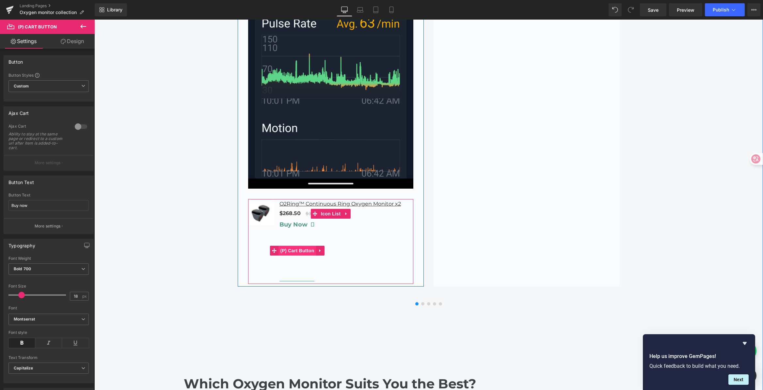
click at [293, 246] on span "(P) Cart Button" at bounding box center [297, 251] width 37 height 10
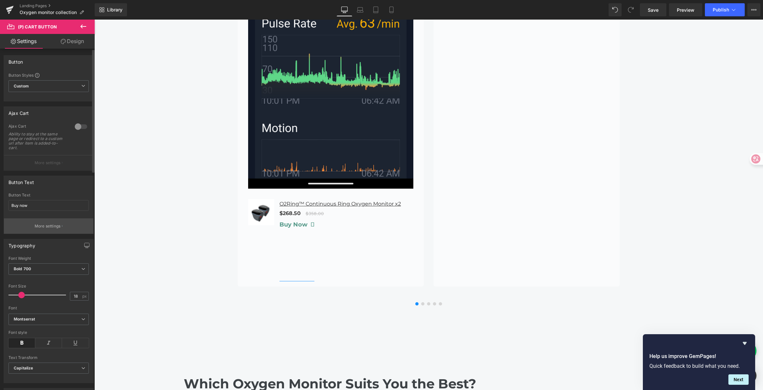
click at [60, 228] on button "More settings" at bounding box center [48, 225] width 89 height 15
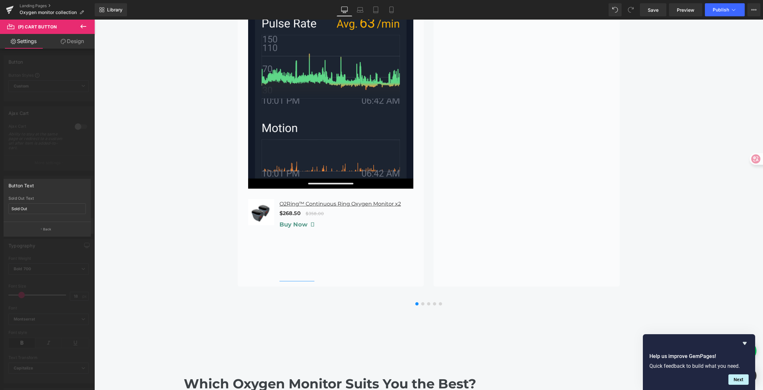
click at [60, 228] on button "Back" at bounding box center [47, 229] width 87 height 15
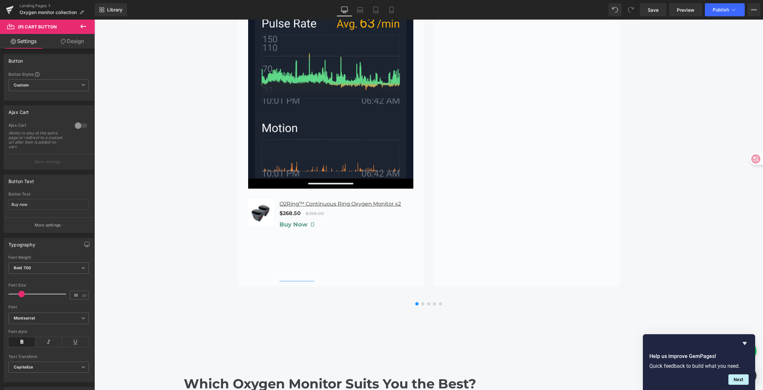
scroll to position [1, 0]
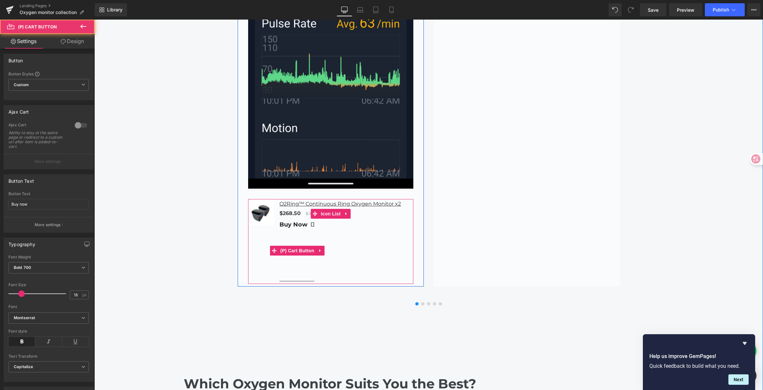
click at [302, 250] on button "Buy now" at bounding box center [297, 250] width 35 height 61
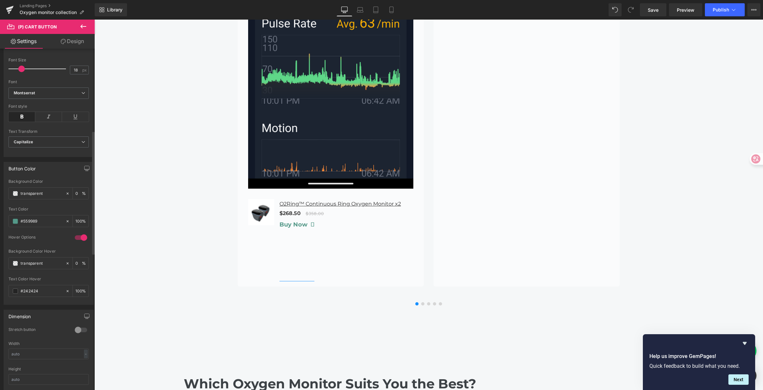
scroll to position [227, 0]
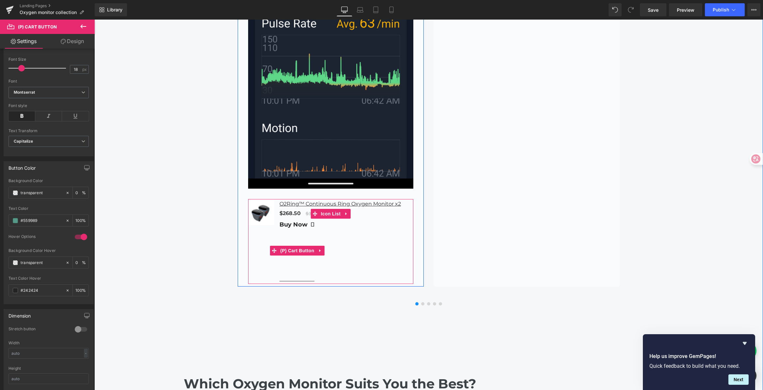
click at [304, 249] on button "Buy now" at bounding box center [297, 250] width 35 height 61
click at [305, 246] on span "(P) Cart Button" at bounding box center [297, 251] width 37 height 10
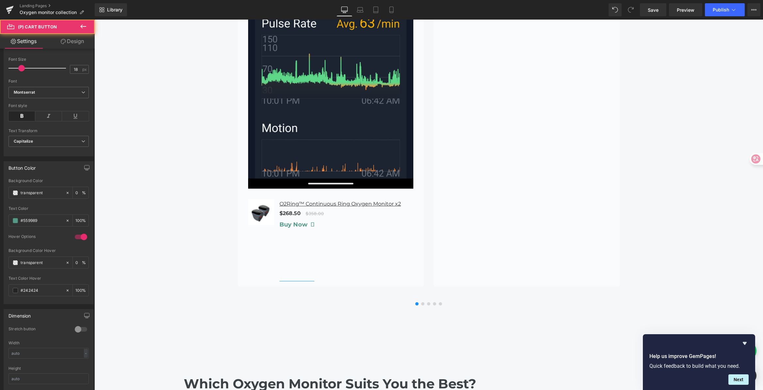
click at [73, 40] on link "Design" at bounding box center [72, 41] width 47 height 15
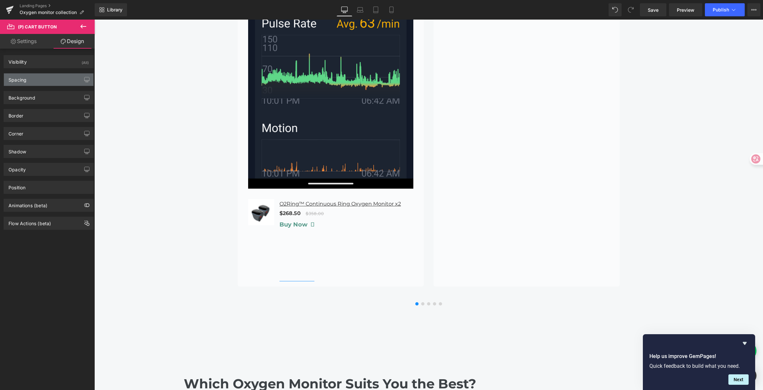
click at [40, 82] on div "Spacing" at bounding box center [48, 79] width 89 height 12
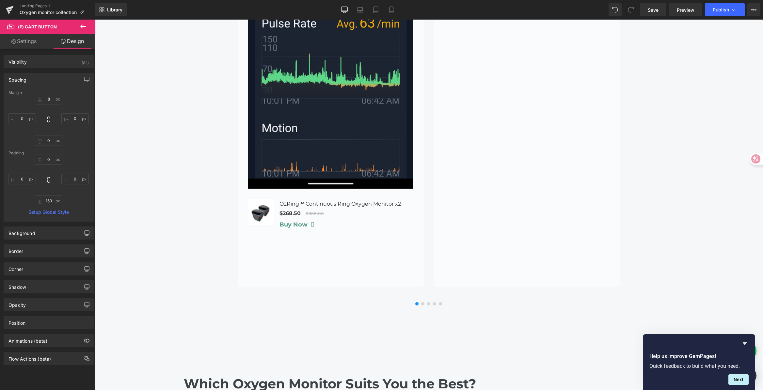
click at [40, 80] on div "Spacing" at bounding box center [48, 79] width 89 height 12
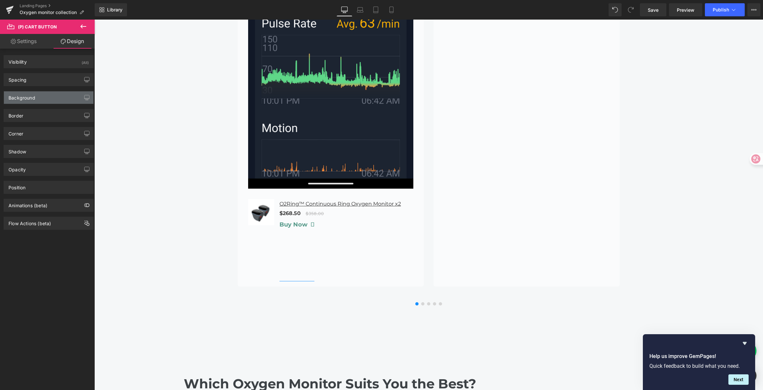
click at [38, 97] on div "Background" at bounding box center [48, 97] width 89 height 12
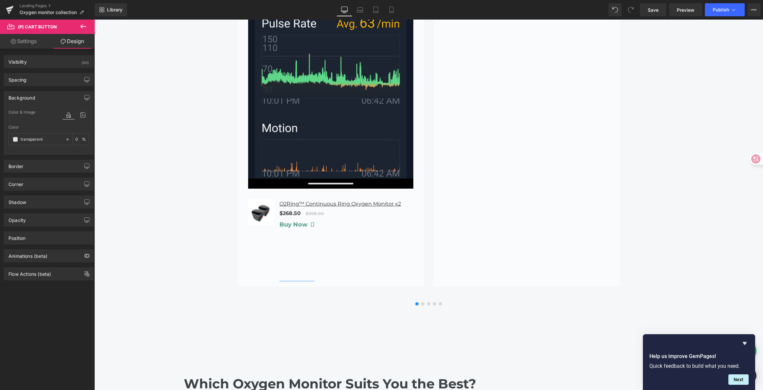
click at [28, 98] on div "Background" at bounding box center [21, 95] width 27 height 9
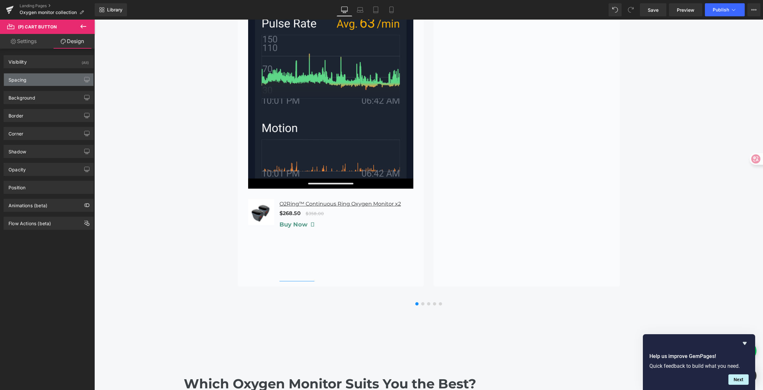
click at [34, 79] on div "Spacing" at bounding box center [48, 79] width 89 height 12
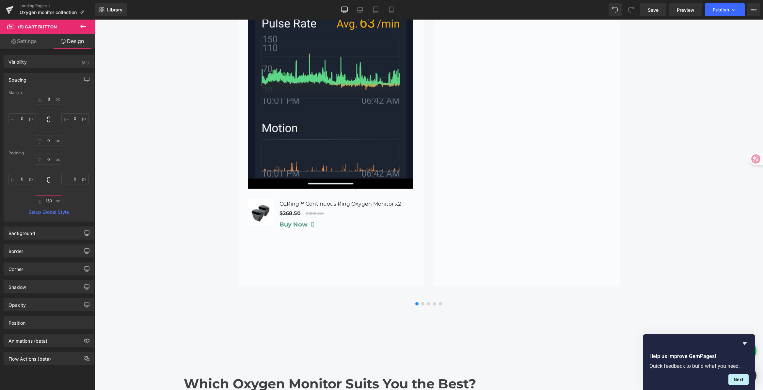
click at [52, 206] on input "159" at bounding box center [48, 201] width 27 height 11
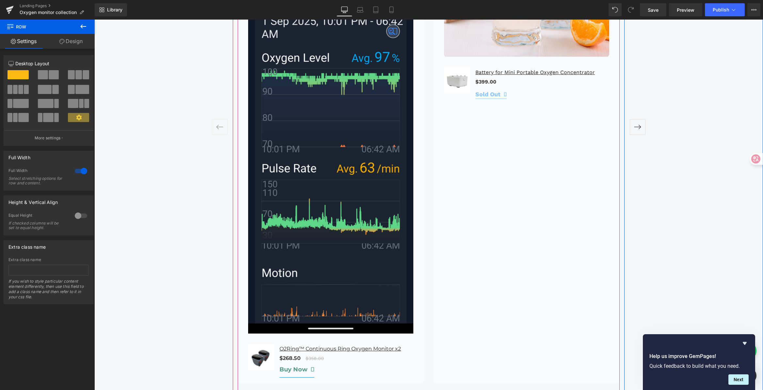
scroll to position [1676, 0]
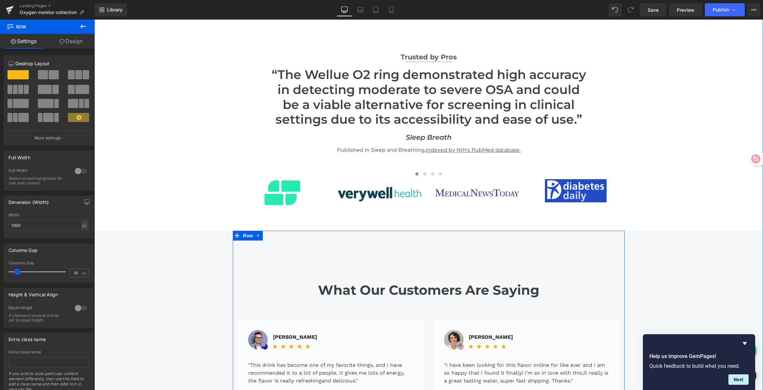
scroll to position [1239, 0]
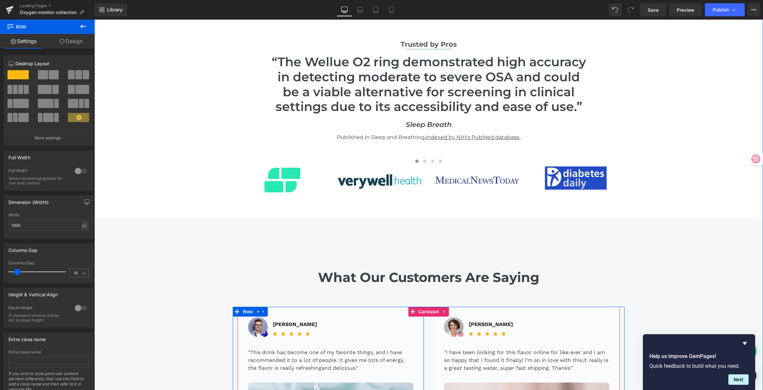
click at [398, 307] on div at bounding box center [429, 308] width 392 height 2
click at [427, 307] on span "Carousel" at bounding box center [429, 312] width 24 height 10
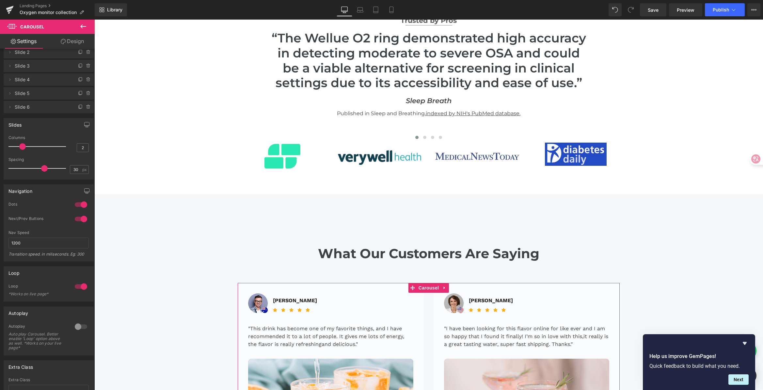
scroll to position [0, 0]
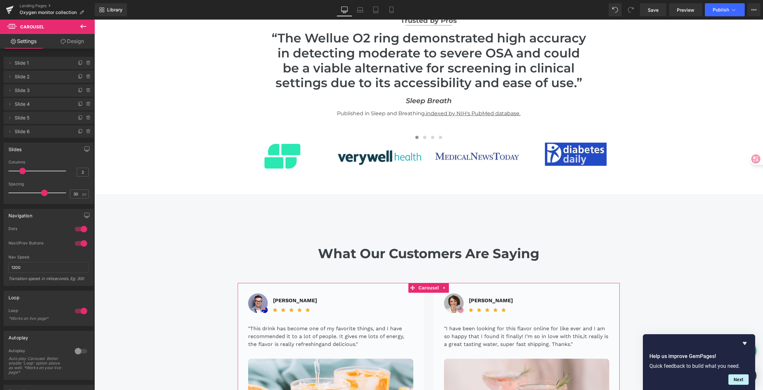
click at [72, 37] on link "Design" at bounding box center [72, 41] width 47 height 15
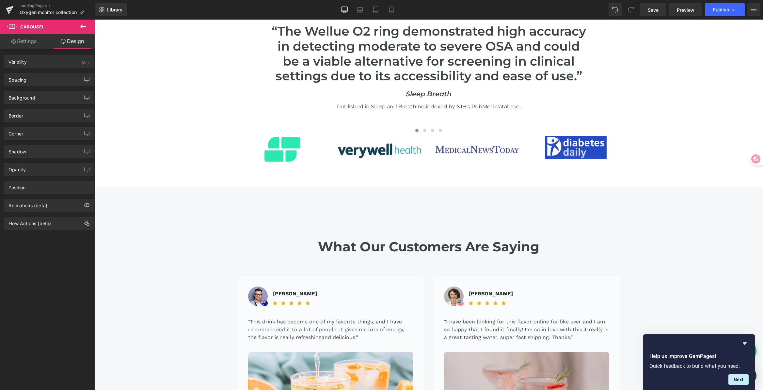
scroll to position [1404, 0]
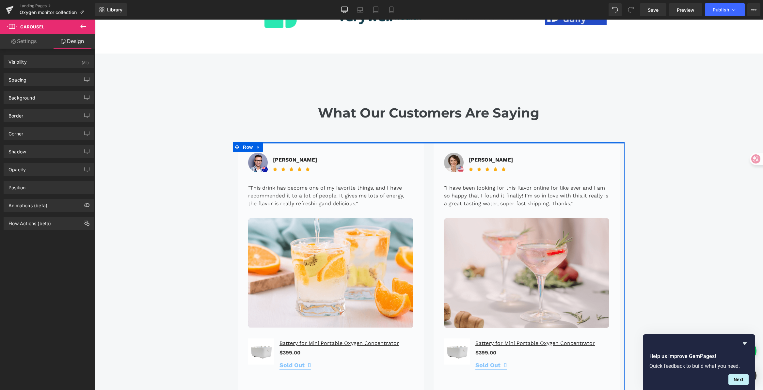
click at [427, 142] on div at bounding box center [429, 143] width 392 height 2
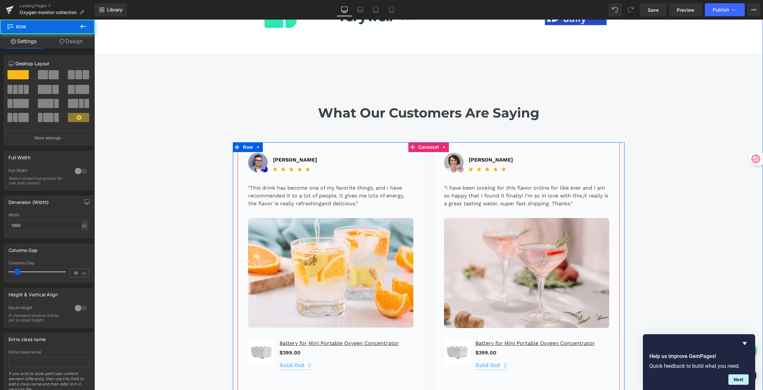
click at [427, 142] on span "Carousel" at bounding box center [429, 147] width 24 height 10
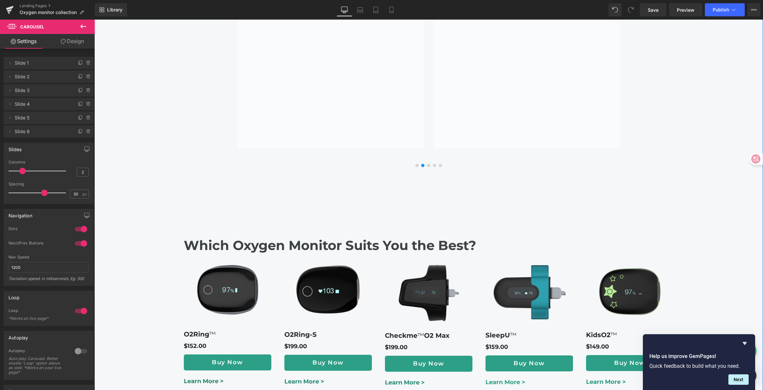
scroll to position [1912, 0]
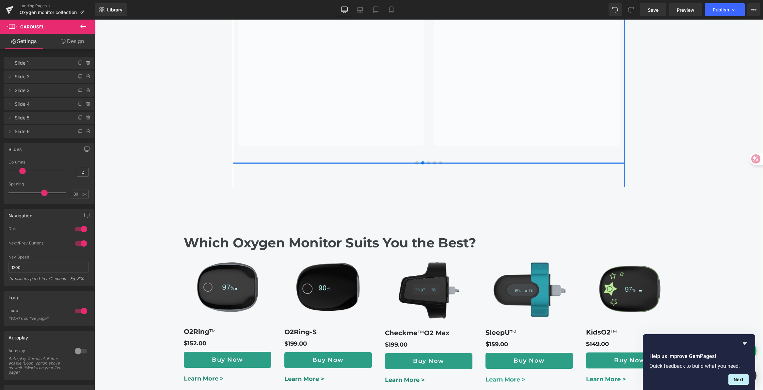
click at [414, 162] on div at bounding box center [429, 163] width 392 height 2
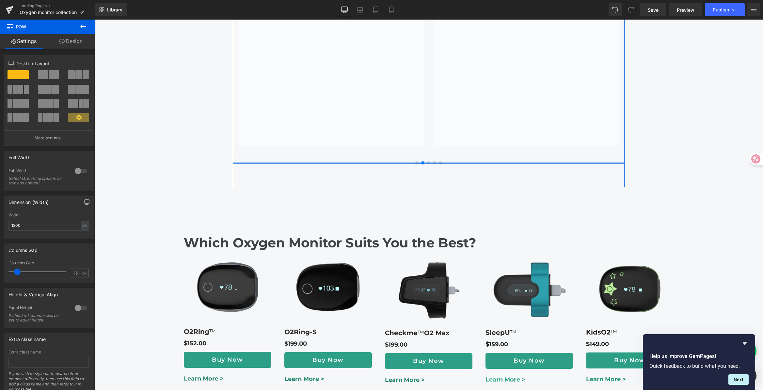
click at [414, 162] on div at bounding box center [429, 163] width 392 height 2
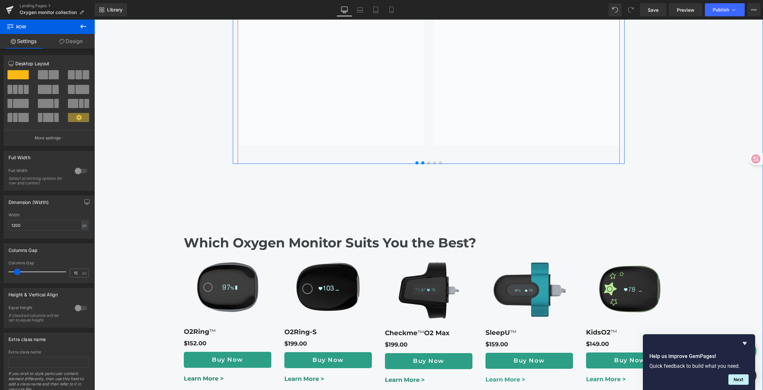
click at [416, 161] on span at bounding box center [416, 162] width 3 height 3
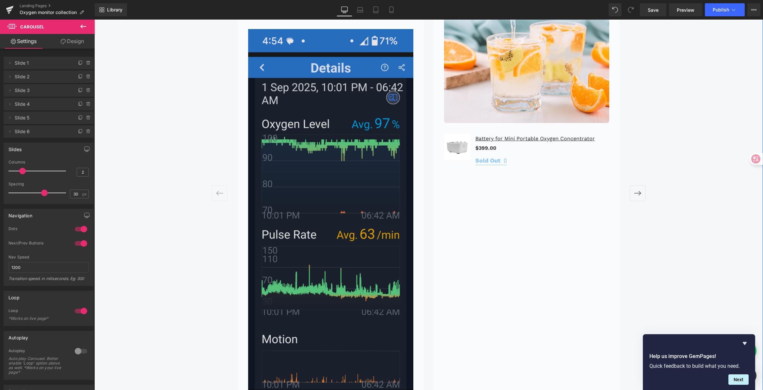
scroll to position [1596, 0]
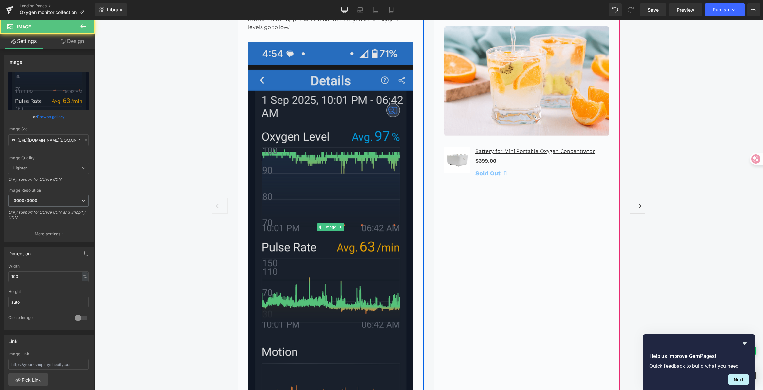
click at [338, 205] on img at bounding box center [330, 227] width 165 height 371
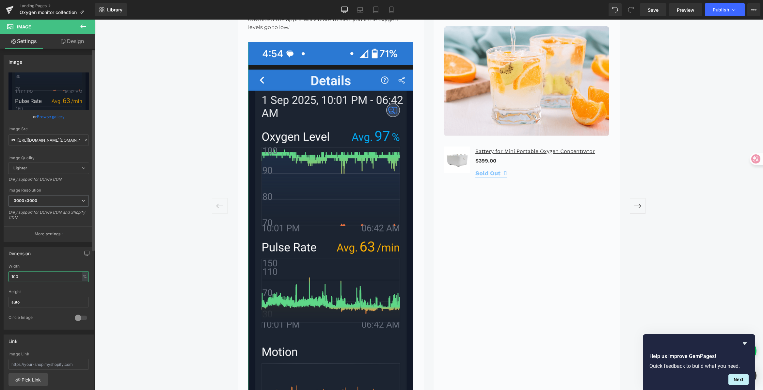
drag, startPoint x: 21, startPoint y: 278, endPoint x: 5, endPoint y: 275, distance: 16.5
click at [3, 277] on div "Dimension 100% Width 100 % % px auto Height auto 0 Circle Image" at bounding box center [49, 286] width 98 height 88
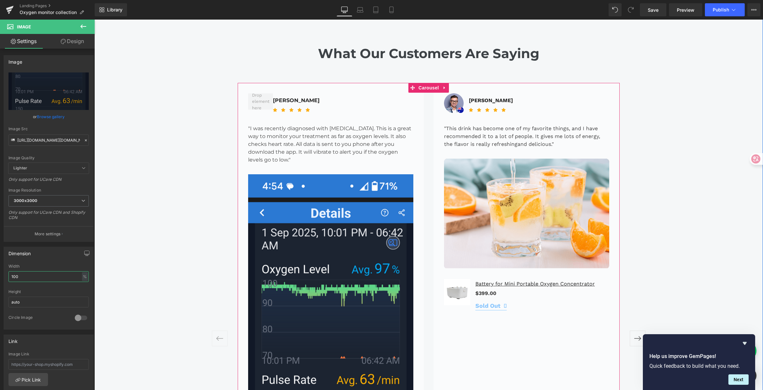
scroll to position [1464, 0]
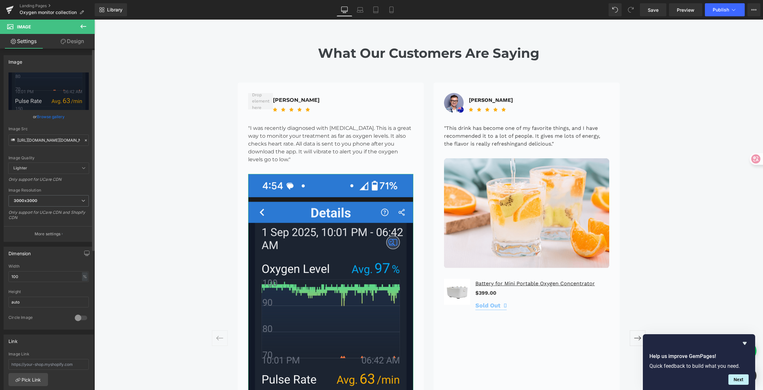
click at [73, 318] on div at bounding box center [81, 318] width 16 height 10
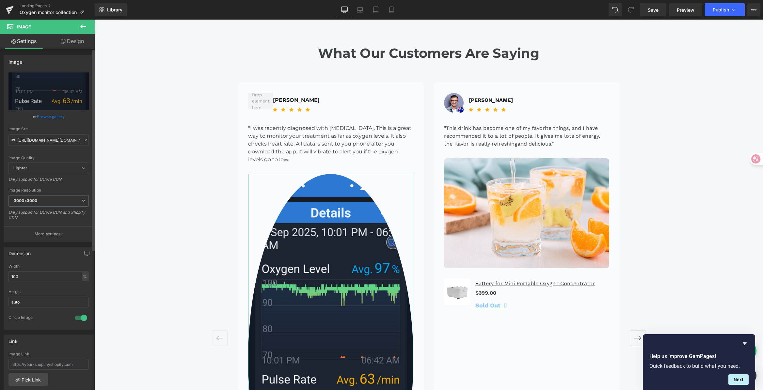
click at [73, 317] on div at bounding box center [81, 318] width 16 height 10
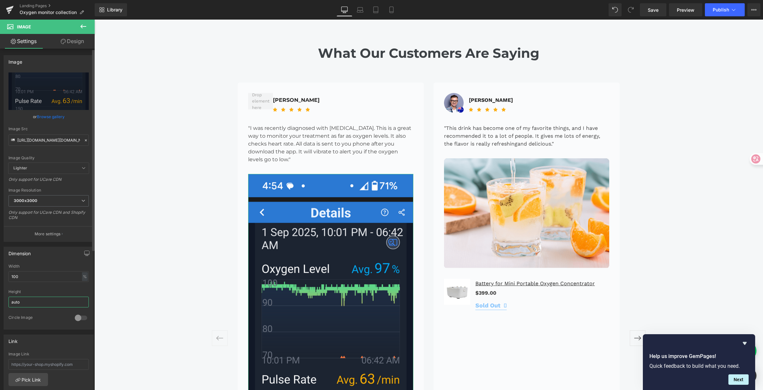
click at [26, 303] on input "auto" at bounding box center [48, 302] width 80 height 11
drag, startPoint x: 26, startPoint y: 303, endPoint x: -14, endPoint y: 300, distance: 40.3
click at [0, 300] on html "Carousel You are previewing how the will restyle your page. You can not edit El…" at bounding box center [381, 195] width 763 height 390
click at [29, 280] on input "100" at bounding box center [48, 276] width 80 height 11
drag, startPoint x: 19, startPoint y: 280, endPoint x: 3, endPoint y: 275, distance: 17.5
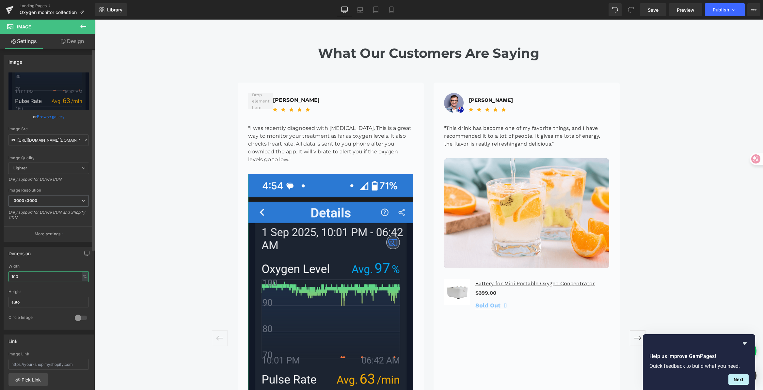
click at [0, 276] on html "Carousel You are previewing how the will restyle your page. You can not edit El…" at bounding box center [381, 195] width 763 height 390
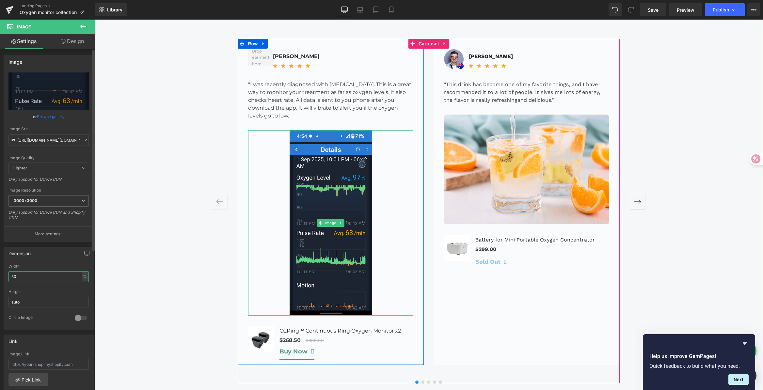
scroll to position [1507, 0]
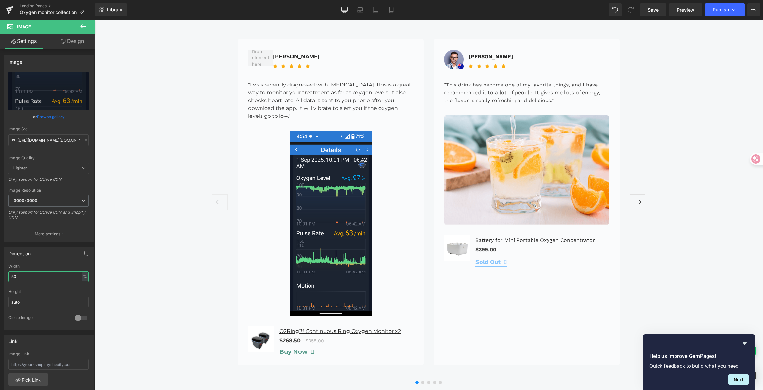
drag, startPoint x: 19, startPoint y: 275, endPoint x: -7, endPoint y: 276, distance: 26.5
click at [0, 276] on html "Carousel You are previewing how the will restyle your page. You can not edit El…" at bounding box center [381, 195] width 763 height 390
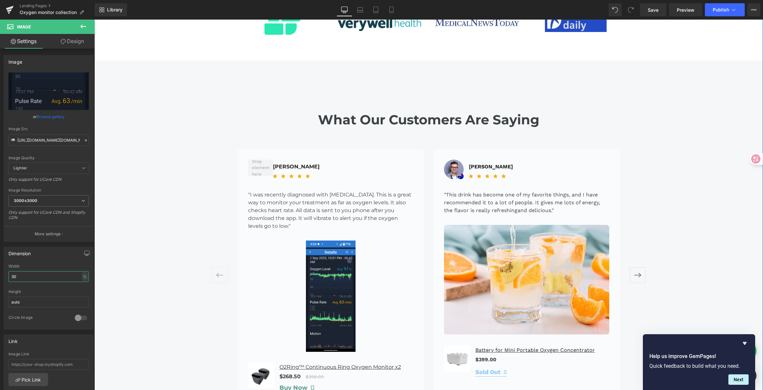
scroll to position [1407, 0]
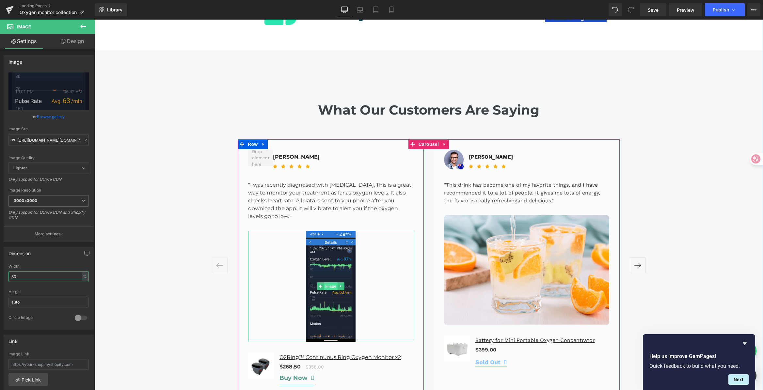
click at [331, 282] on span "Image" at bounding box center [331, 286] width 14 height 8
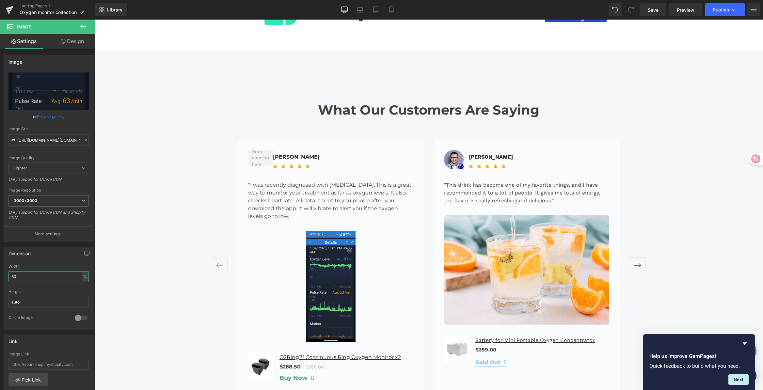
type input "30"
click at [87, 24] on button at bounding box center [83, 27] width 23 height 14
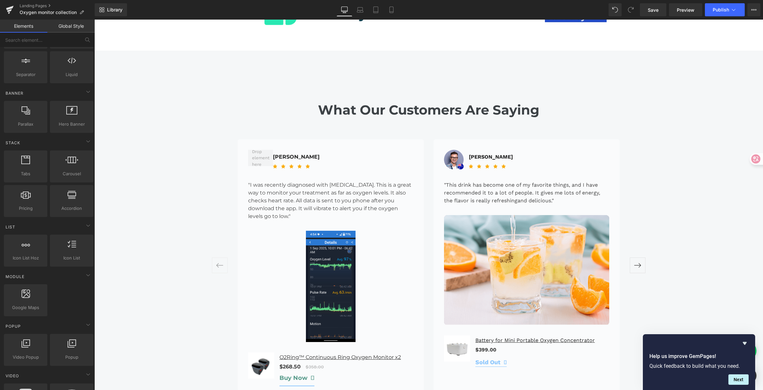
scroll to position [165, 0]
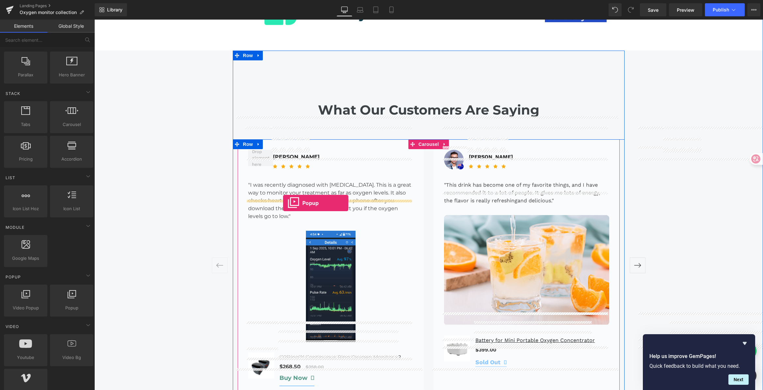
drag, startPoint x: 165, startPoint y: 319, endPoint x: 283, endPoint y: 203, distance: 166.0
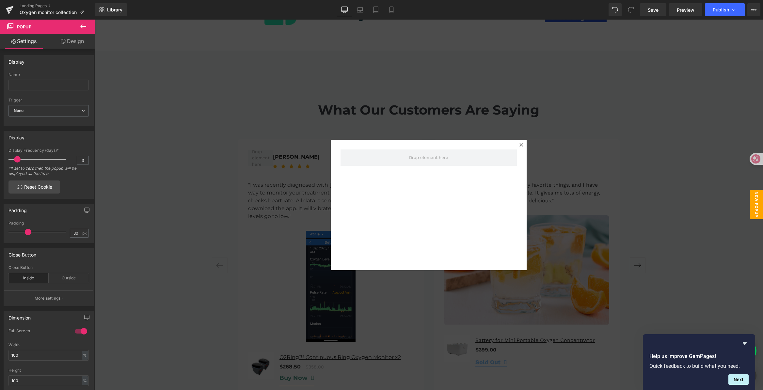
click at [310, 261] on div at bounding box center [428, 205] width 669 height 371
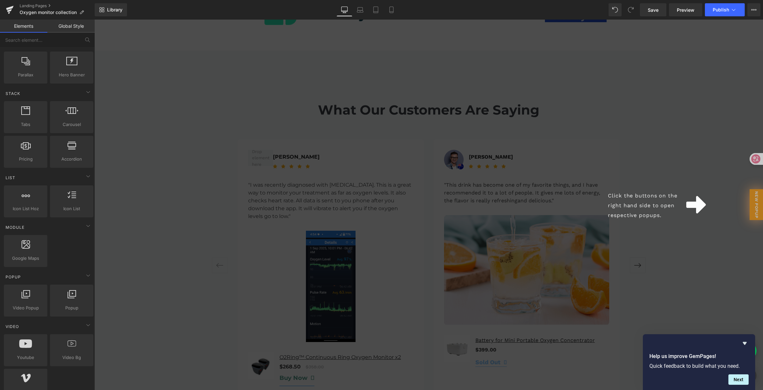
click at [326, 255] on div "Click the buttons on the right hand side to open respective popups." at bounding box center [428, 205] width 669 height 371
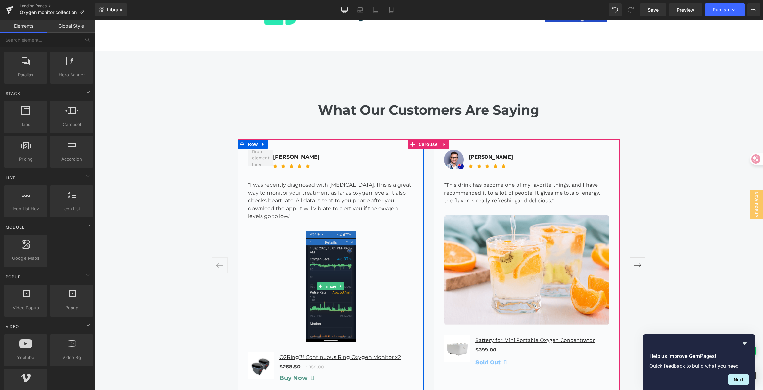
click at [323, 245] on img at bounding box center [331, 286] width 50 height 111
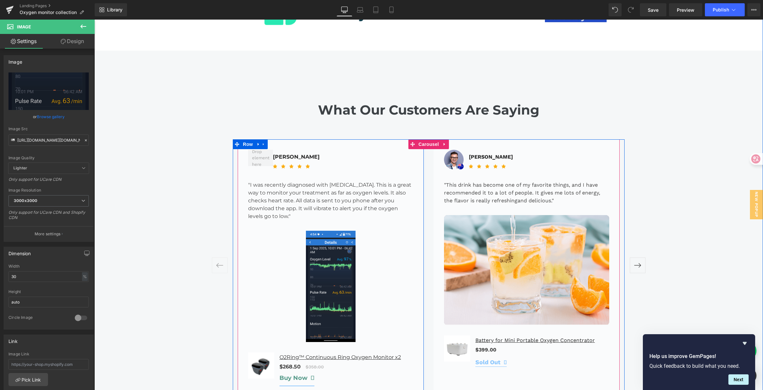
click at [316, 190] on div "[PERSON_NAME] Text Block Icon Icon Icon Icon Icon Icon List Hoz Icon List "I wa…" at bounding box center [330, 269] width 165 height 239
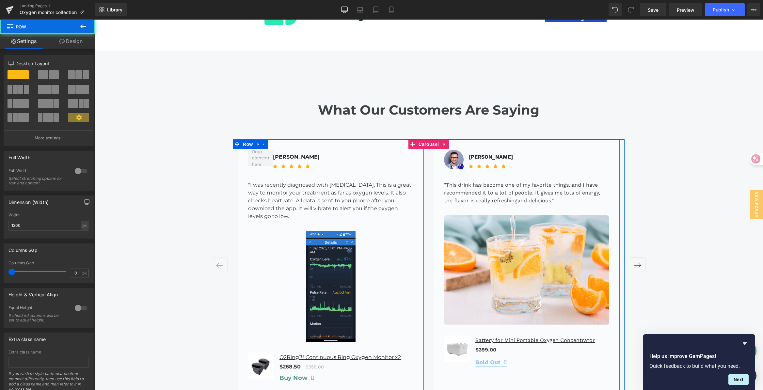
click at [305, 196] on div "[PERSON_NAME] Text Block Icon Icon Icon Icon Icon Icon List Hoz Icon List "I wa…" at bounding box center [330, 269] width 165 height 239
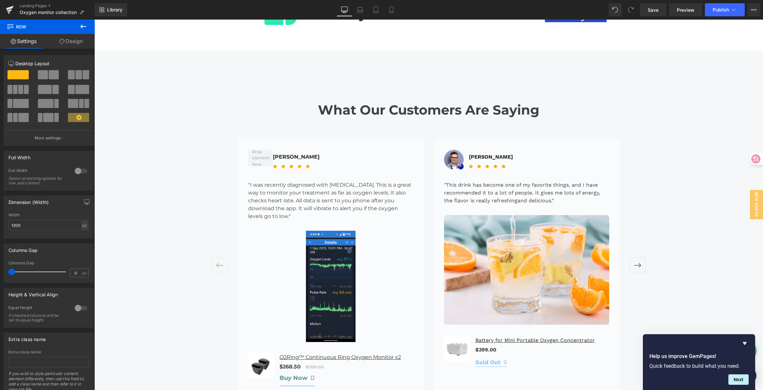
click at [84, 27] on icon at bounding box center [83, 27] width 8 height 8
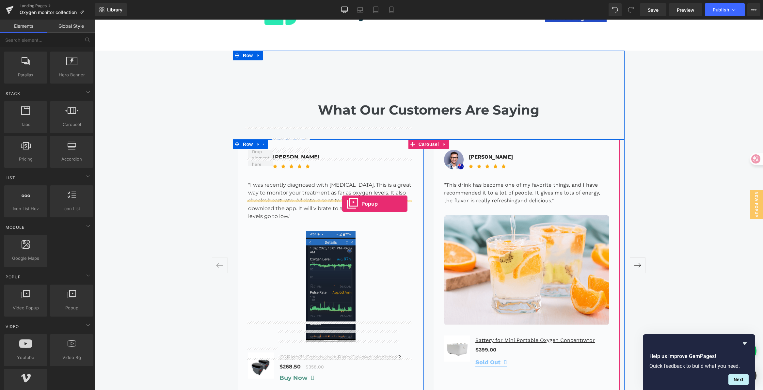
drag, startPoint x: 166, startPoint y: 323, endPoint x: 342, endPoint y: 204, distance: 213.0
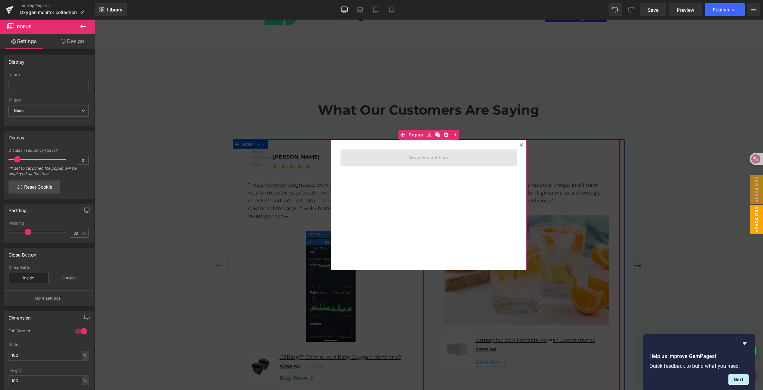
click at [408, 164] on span at bounding box center [429, 158] width 176 height 16
click at [85, 26] on icon at bounding box center [83, 26] width 6 height 4
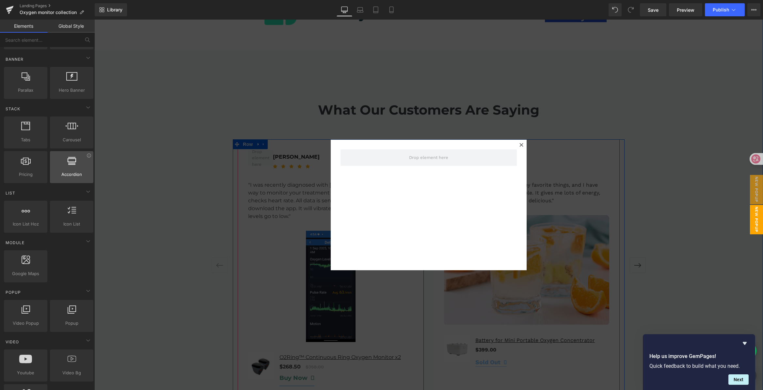
scroll to position [0, 0]
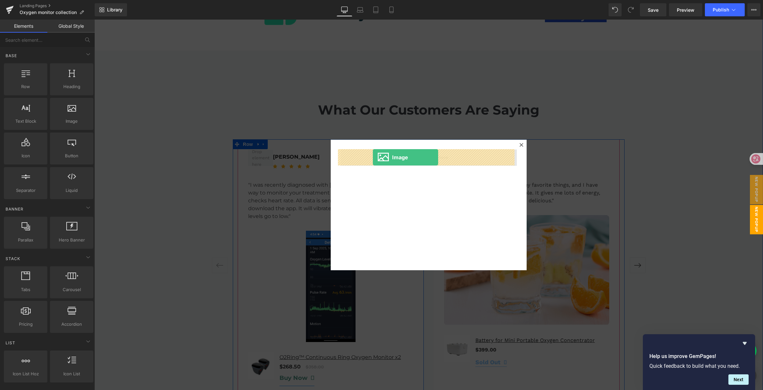
drag, startPoint x: 173, startPoint y: 135, endPoint x: 373, endPoint y: 157, distance: 200.8
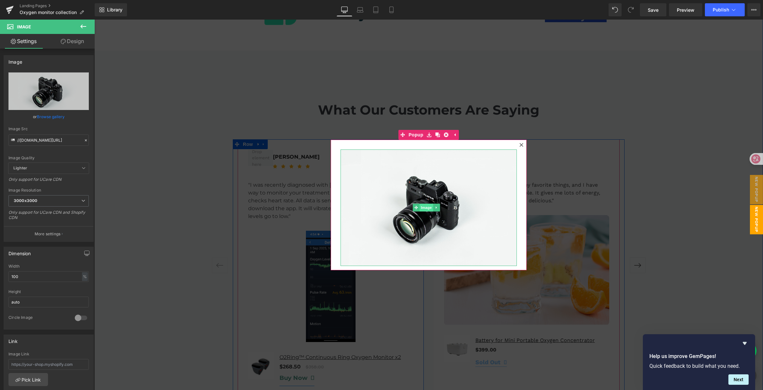
click at [423, 208] on span "Image" at bounding box center [427, 208] width 14 height 8
click at [44, 139] on input "//[DOMAIN_NAME][URL]" at bounding box center [48, 140] width 80 height 11
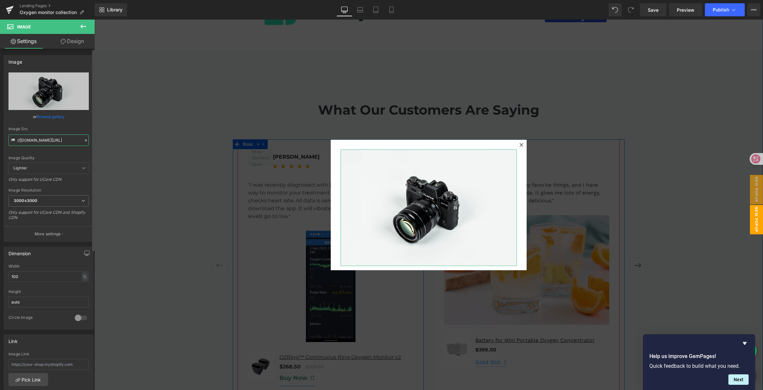
click at [44, 139] on input "//[DOMAIN_NAME][URL]" at bounding box center [48, 140] width 80 height 11
paste input "[URL][DOMAIN_NAME][DOMAIN_NAME][DOMAIN_NAME]"
type input "[URL][DOMAIN_NAME][DOMAIN_NAME]"
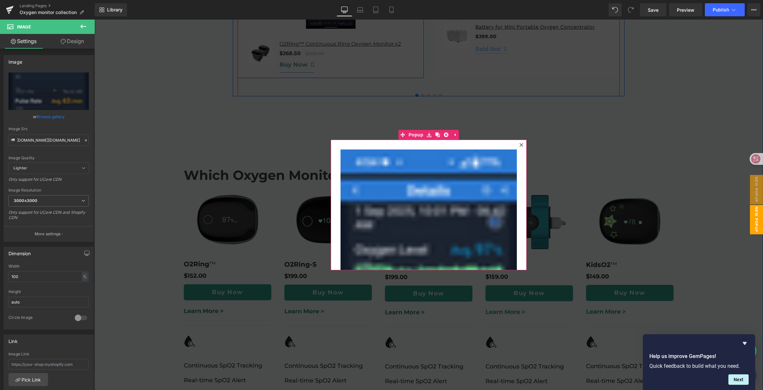
click at [518, 145] on div at bounding box center [522, 145] width 8 height 8
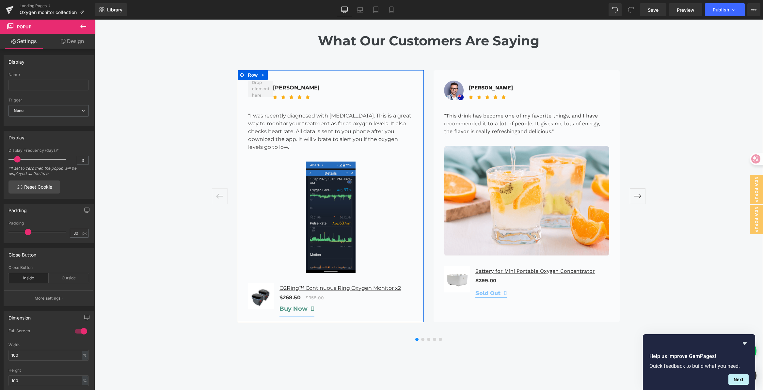
scroll to position [1459, 0]
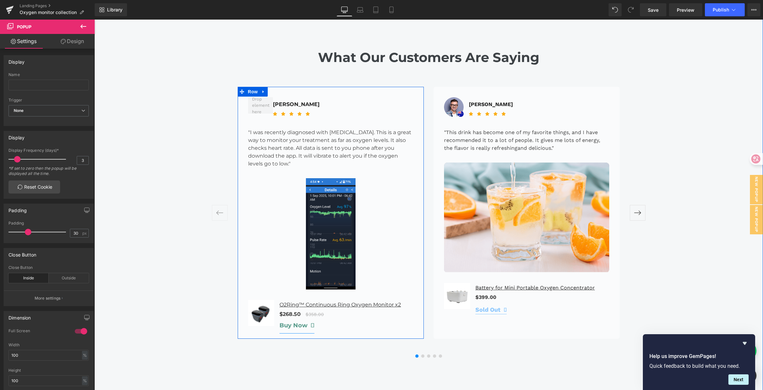
click at [331, 137] on div "[PERSON_NAME] Text Block Icon Icon Icon Icon Icon Icon List Hoz Icon List "I wa…" at bounding box center [330, 216] width 165 height 239
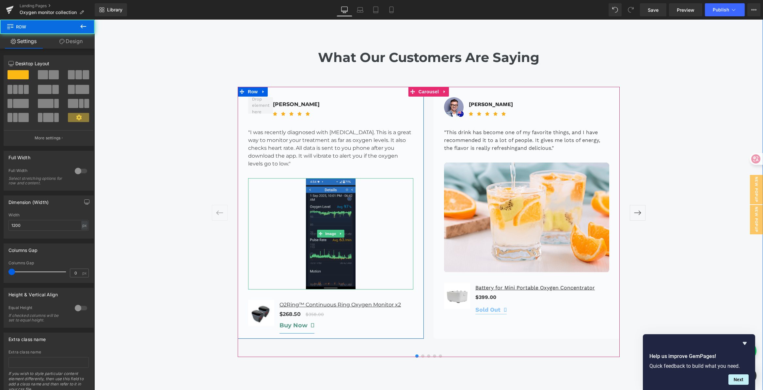
click at [327, 189] on img at bounding box center [331, 233] width 50 height 111
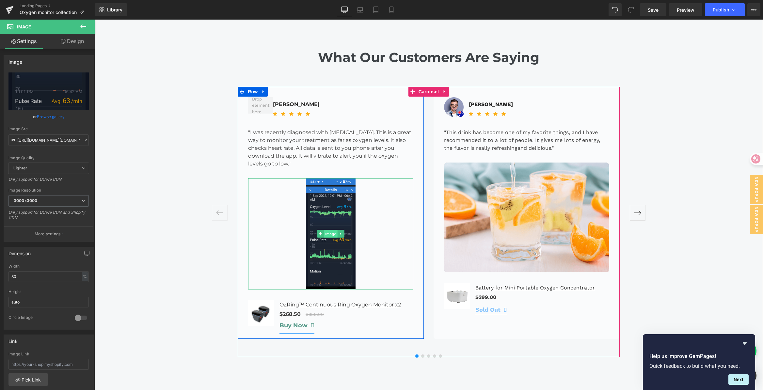
click at [328, 230] on span "Image" at bounding box center [331, 234] width 14 height 8
click at [340, 130] on p ""I was recently diagnosed with [MEDICAL_DATA]. This is a great way to monitor y…" at bounding box center [330, 148] width 165 height 39
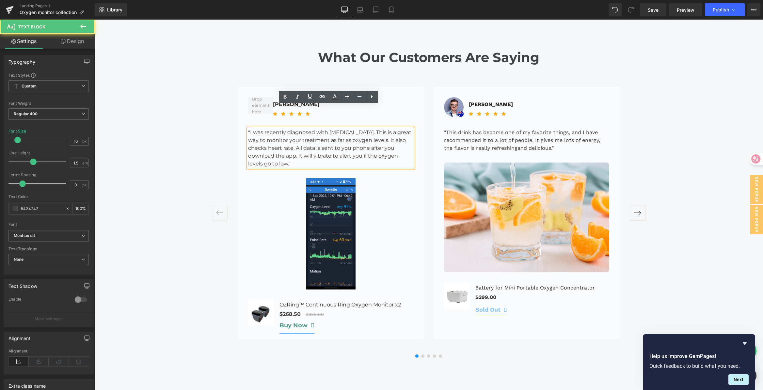
click at [331, 144] on div "[PERSON_NAME] Text Block Icon Icon Icon Icon Icon Icon List Hoz Icon List "I wa…" at bounding box center [330, 216] width 165 height 239
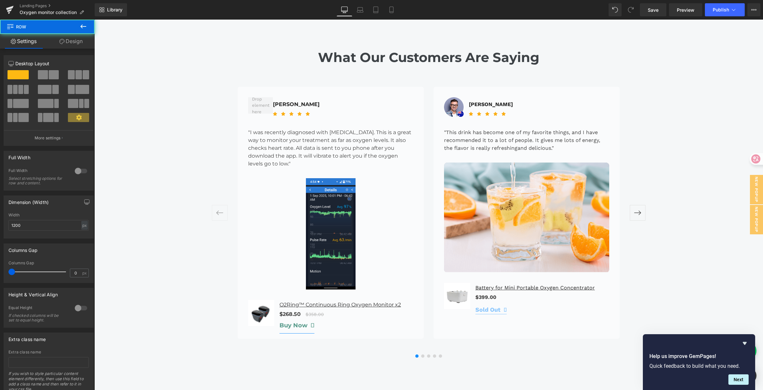
click at [328, 132] on p ""I was recently diagnosed with [MEDICAL_DATA]. This is a great way to monitor y…" at bounding box center [330, 148] width 165 height 39
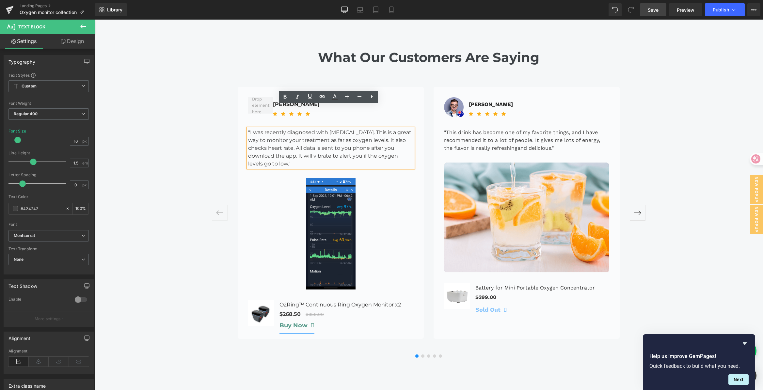
click at [659, 10] on span "Save" at bounding box center [653, 10] width 11 height 7
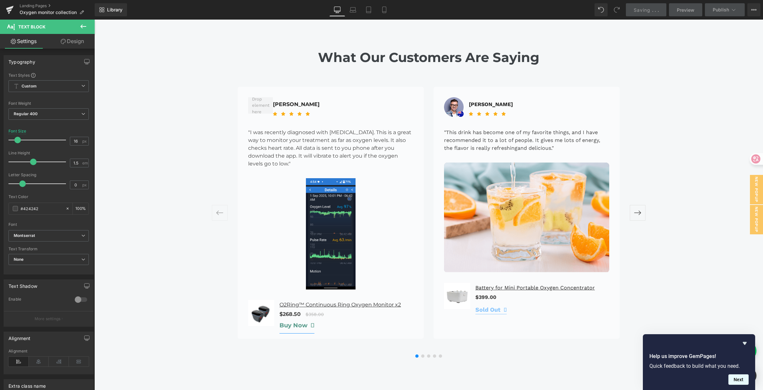
click at [742, 380] on button "Next" at bounding box center [739, 380] width 20 height 10
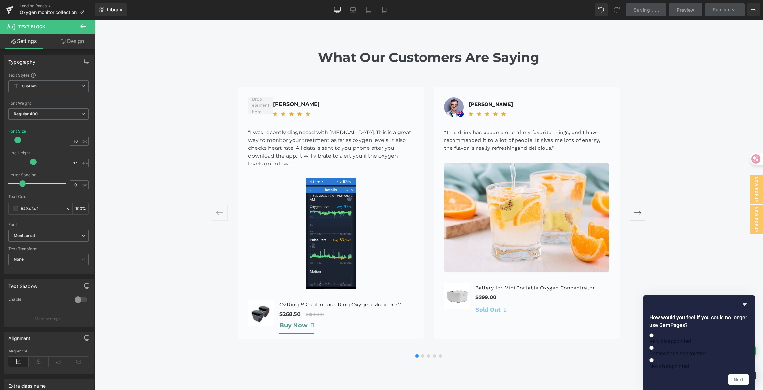
click at [670, 252] on div "Highlights from Wellue Oxygen Monitors Heading Medical-Grade Accuracy Managing …" at bounding box center [428, 156] width 669 height 2184
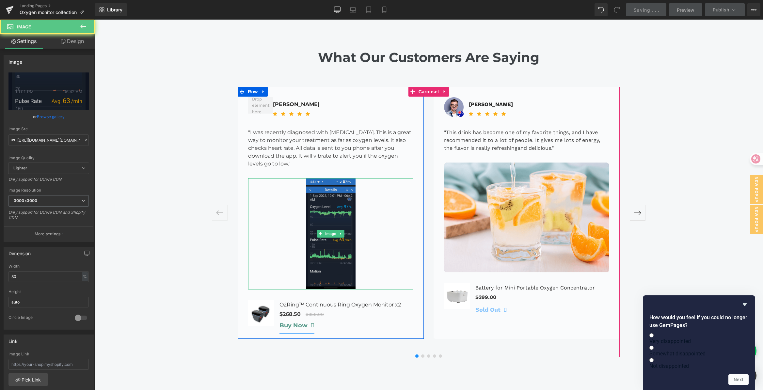
click at [330, 193] on img at bounding box center [331, 233] width 50 height 111
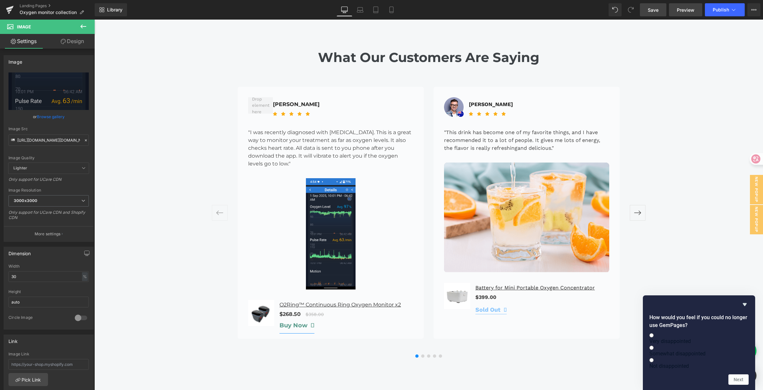
click at [681, 12] on span "Preview" at bounding box center [686, 10] width 18 height 7
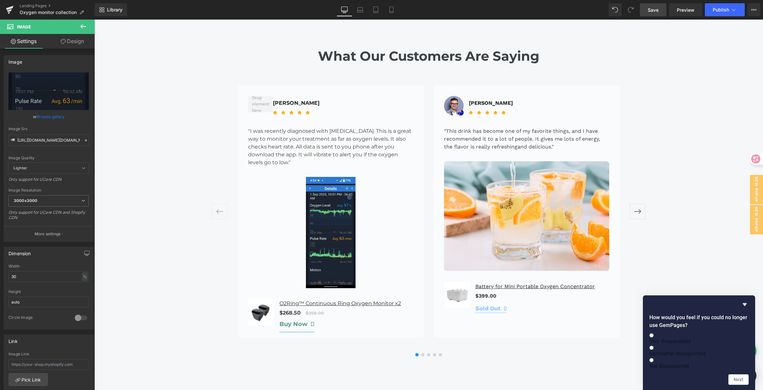
scroll to position [1462, 0]
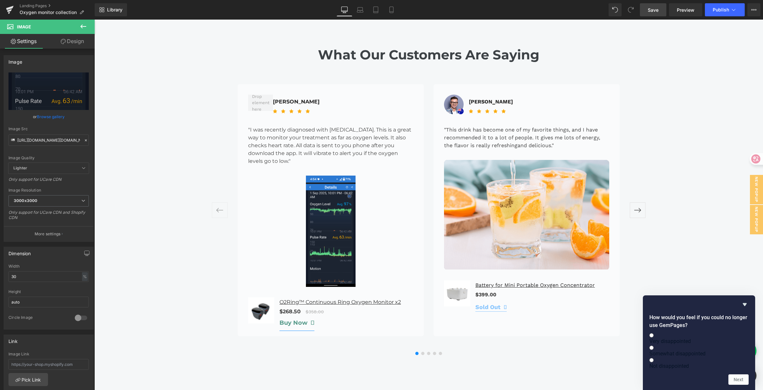
click at [701, 224] on div "Highlights from Wellue Oxygen Monitors Heading Medical-Grade Accuracy Managing …" at bounding box center [428, 153] width 669 height 2184
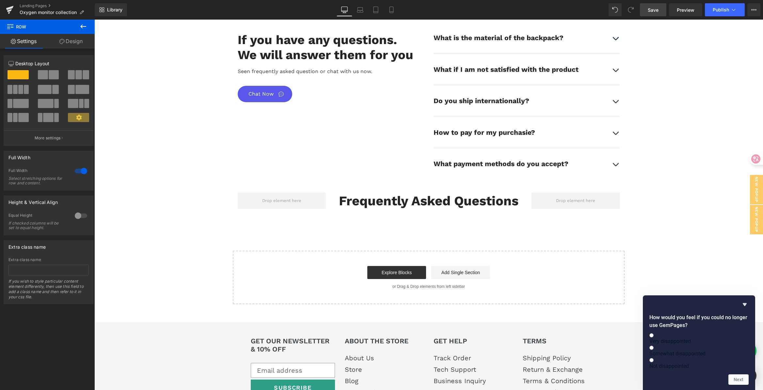
scroll to position [3762, 0]
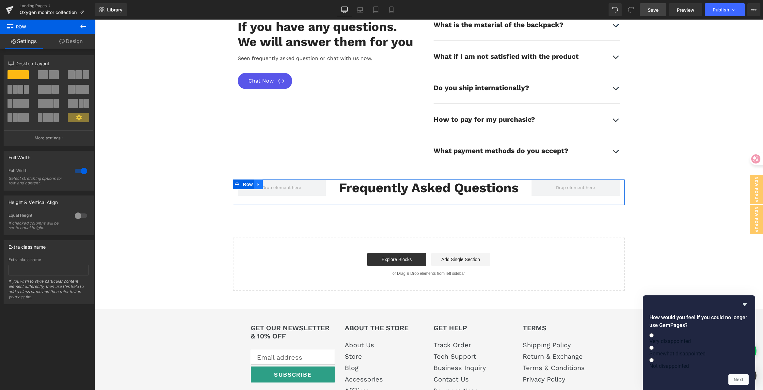
click at [256, 182] on icon at bounding box center [258, 184] width 5 height 5
click at [275, 182] on icon at bounding box center [275, 184] width 5 height 5
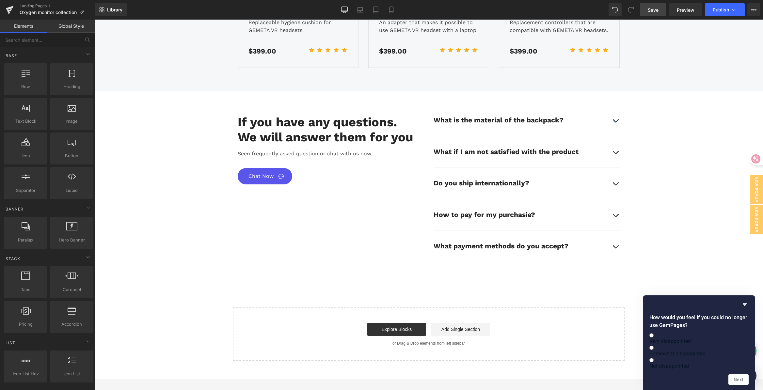
scroll to position [3308, 0]
